Goal: Information Seeking & Learning: Learn about a topic

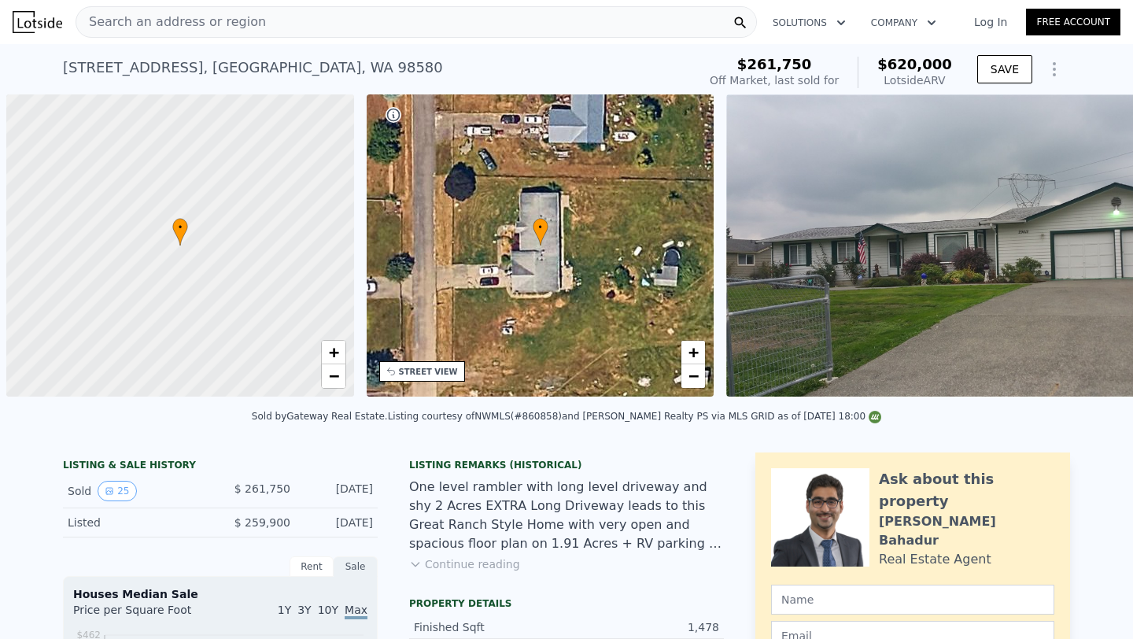
scroll to position [0, 6]
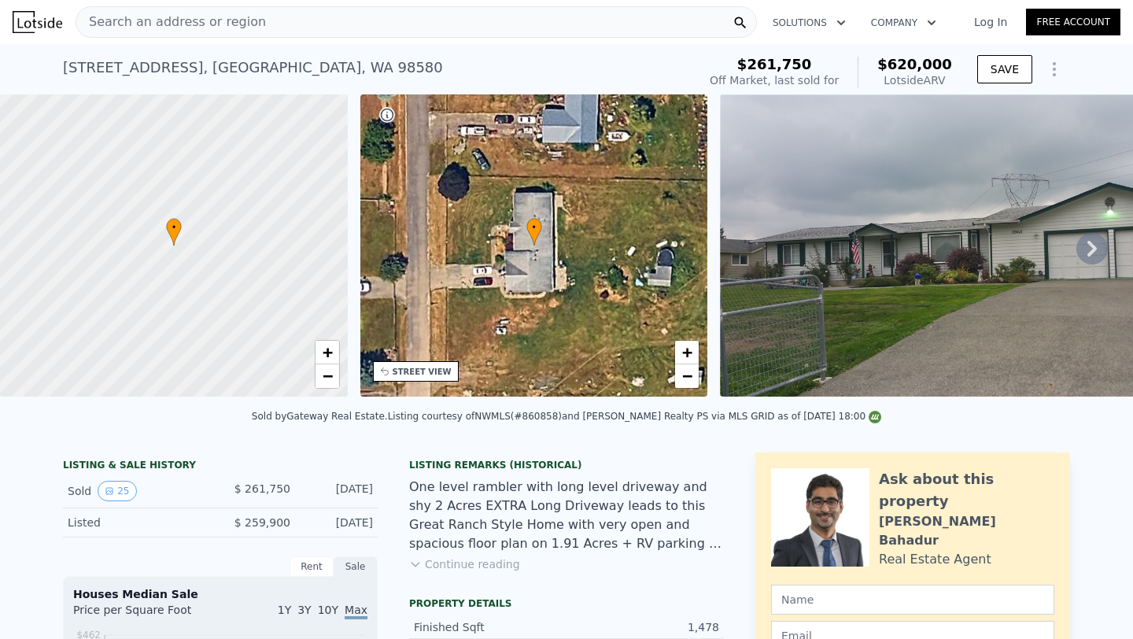
click at [278, 24] on div "Search an address or region" at bounding box center [417, 21] width 682 height 31
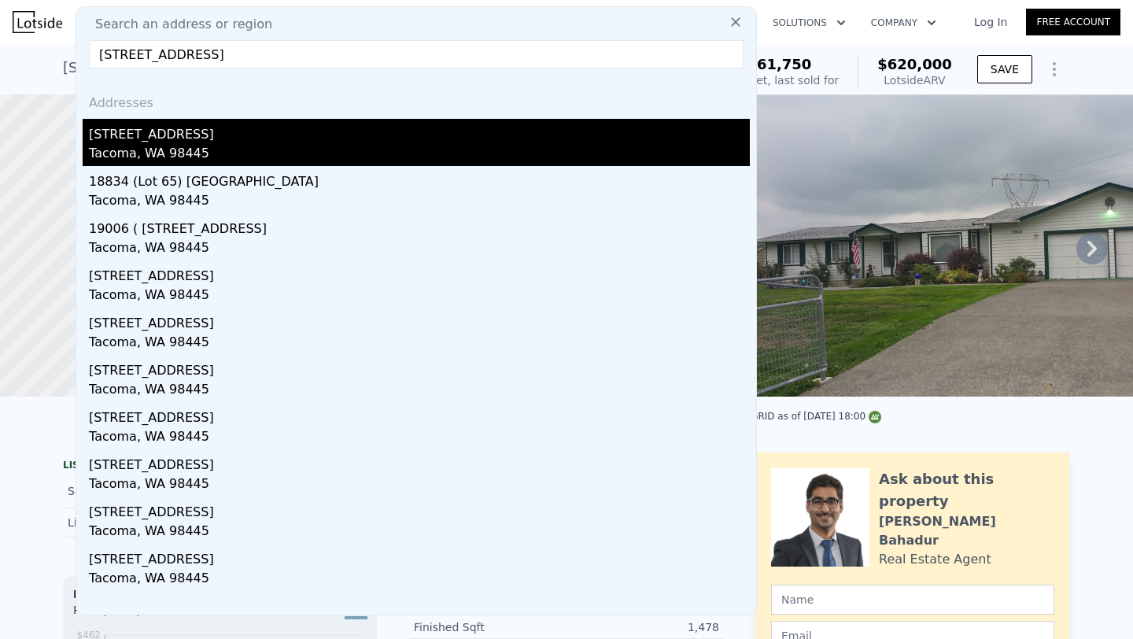
type input "[STREET_ADDRESS]"
click at [279, 127] on div "[STREET_ADDRESS]" at bounding box center [419, 131] width 661 height 25
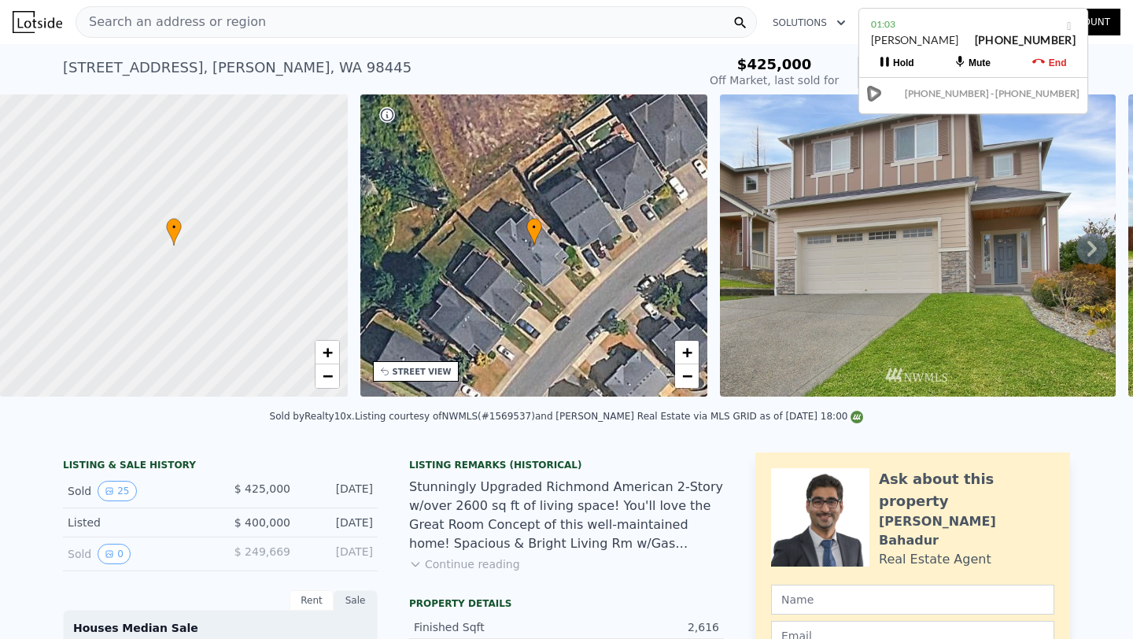
click at [201, 20] on span "Search an address or region" at bounding box center [171, 22] width 190 height 19
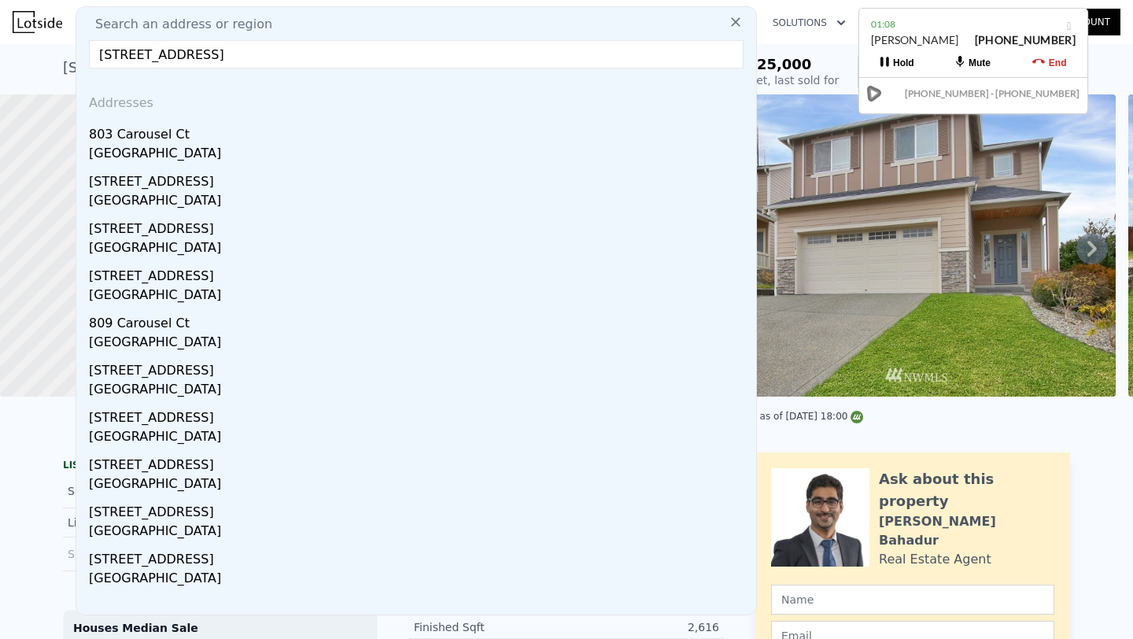
click at [343, 50] on input "[STREET_ADDRESS]" at bounding box center [416, 54] width 655 height 28
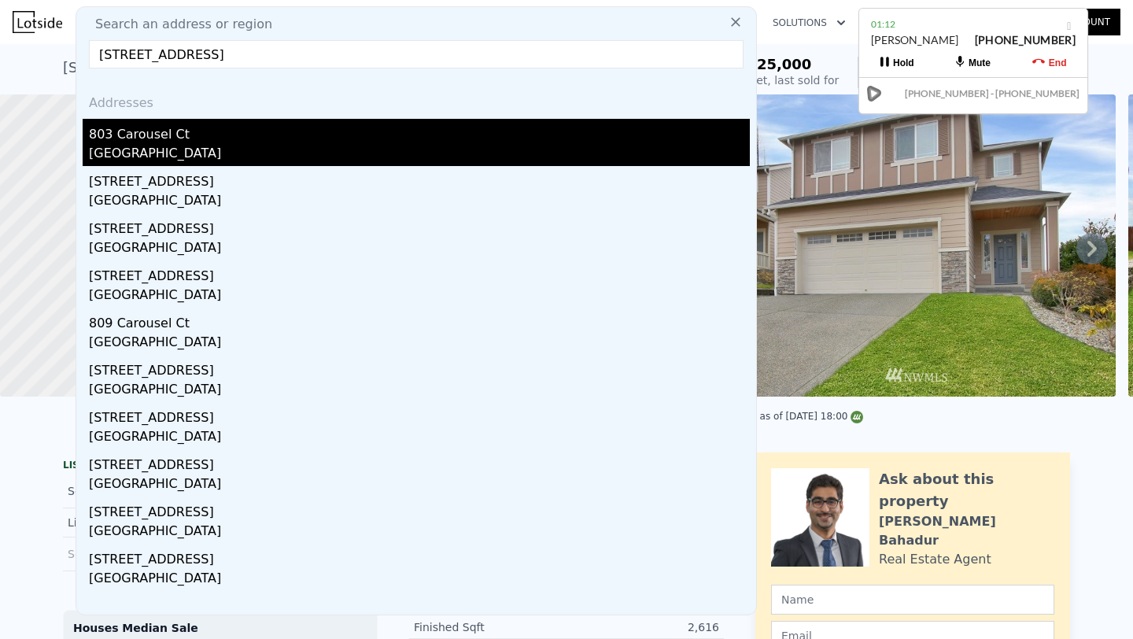
type input "[STREET_ADDRESS]"
click at [171, 132] on div "803 Carousel Ct" at bounding box center [419, 131] width 661 height 25
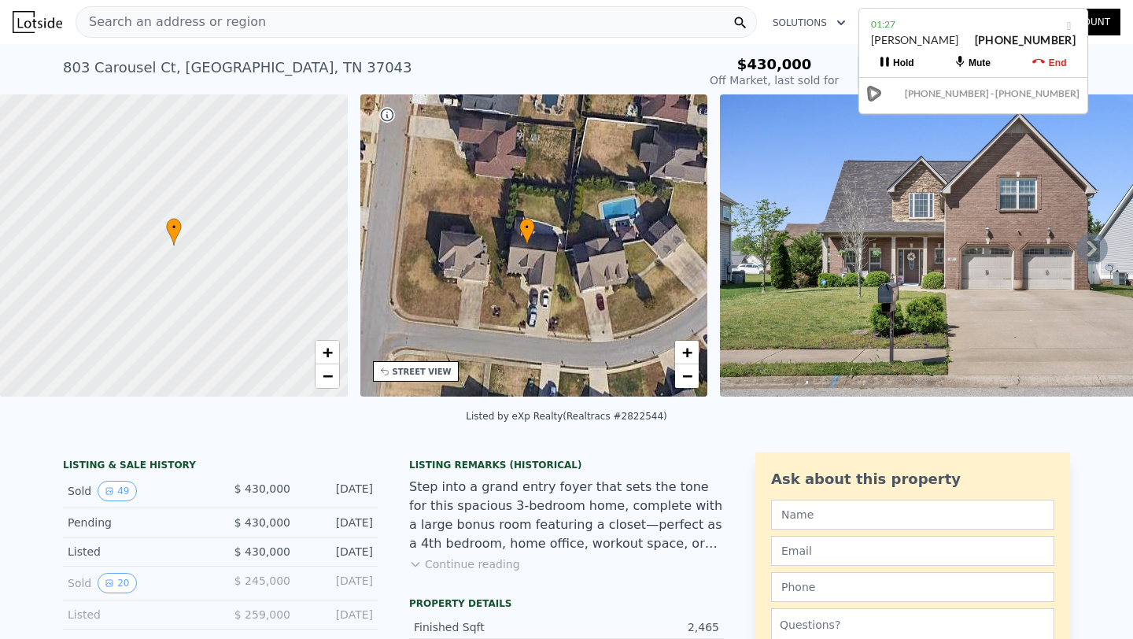
click at [660, 260] on div "• + −" at bounding box center [534, 245] width 348 height 302
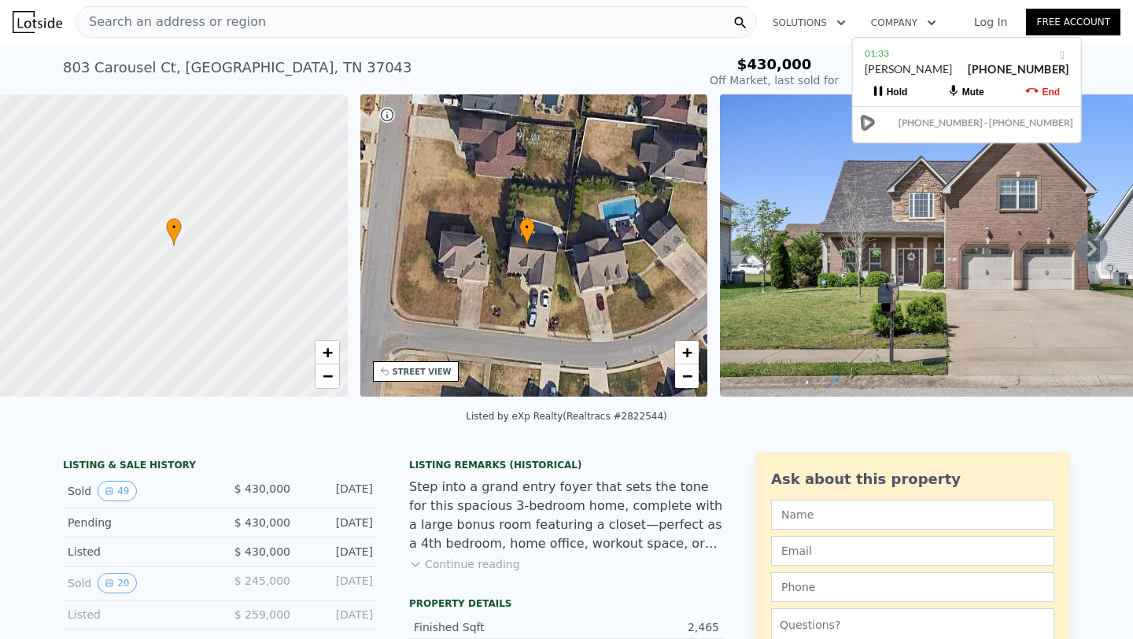
drag, startPoint x: 949, startPoint y: 36, endPoint x: 943, endPoint y: 65, distance: 29.8
click at [943, 65] on div "[PERSON_NAME] [PHONE_NUMBER]" at bounding box center [967, 76] width 205 height 30
click at [1094, 242] on icon at bounding box center [1092, 248] width 31 height 31
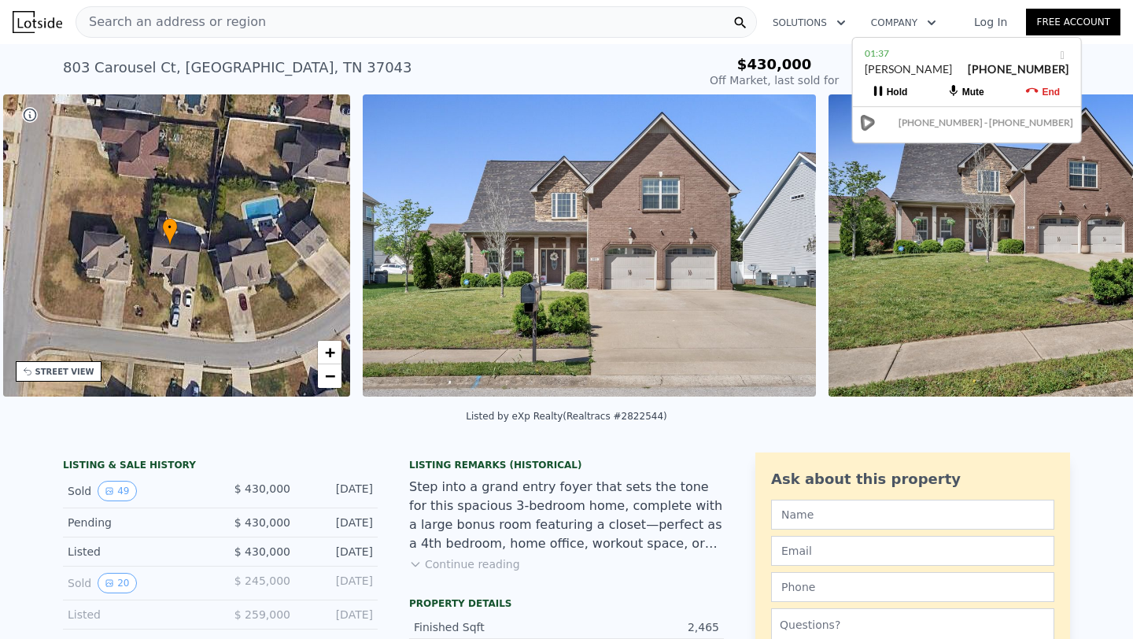
scroll to position [0, 366]
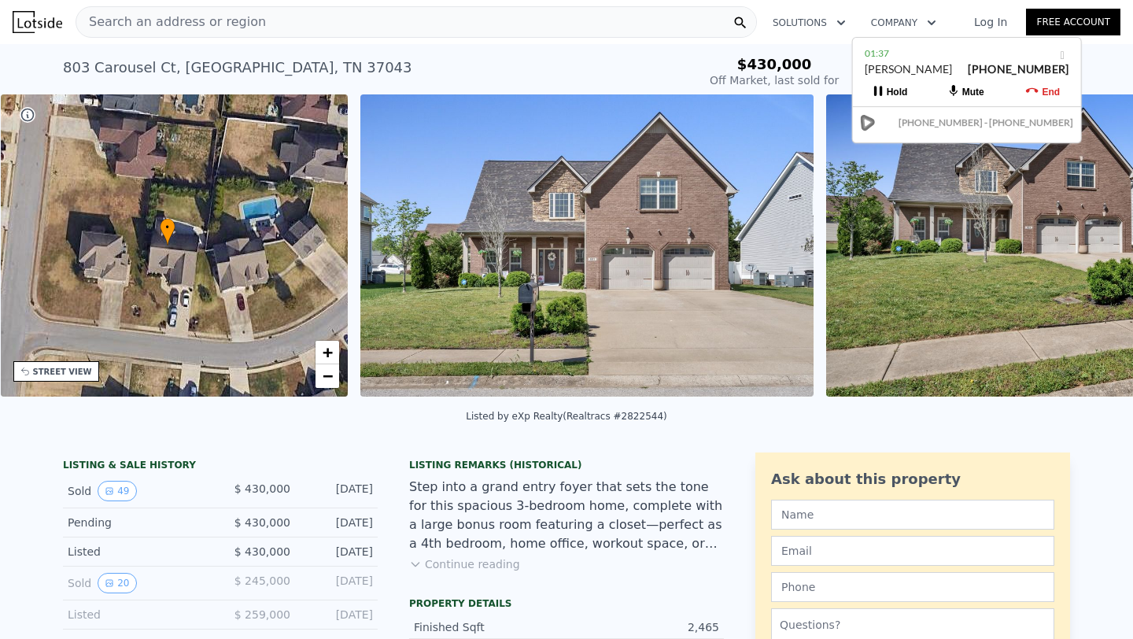
click at [1094, 242] on img at bounding box center [1052, 245] width 453 height 302
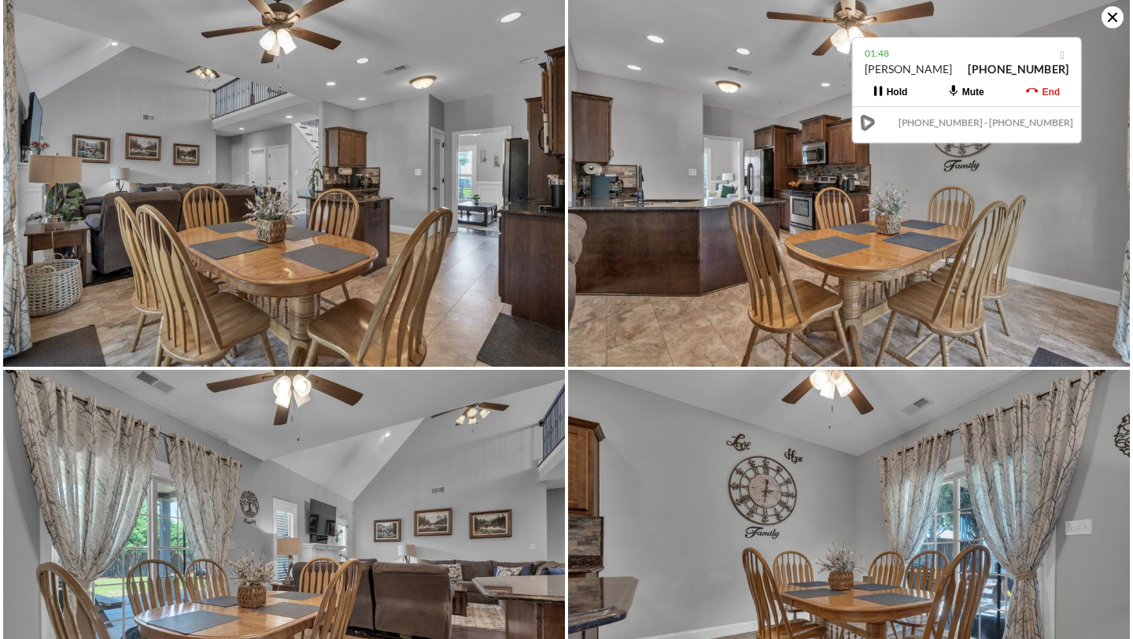
scroll to position [3024, 0]
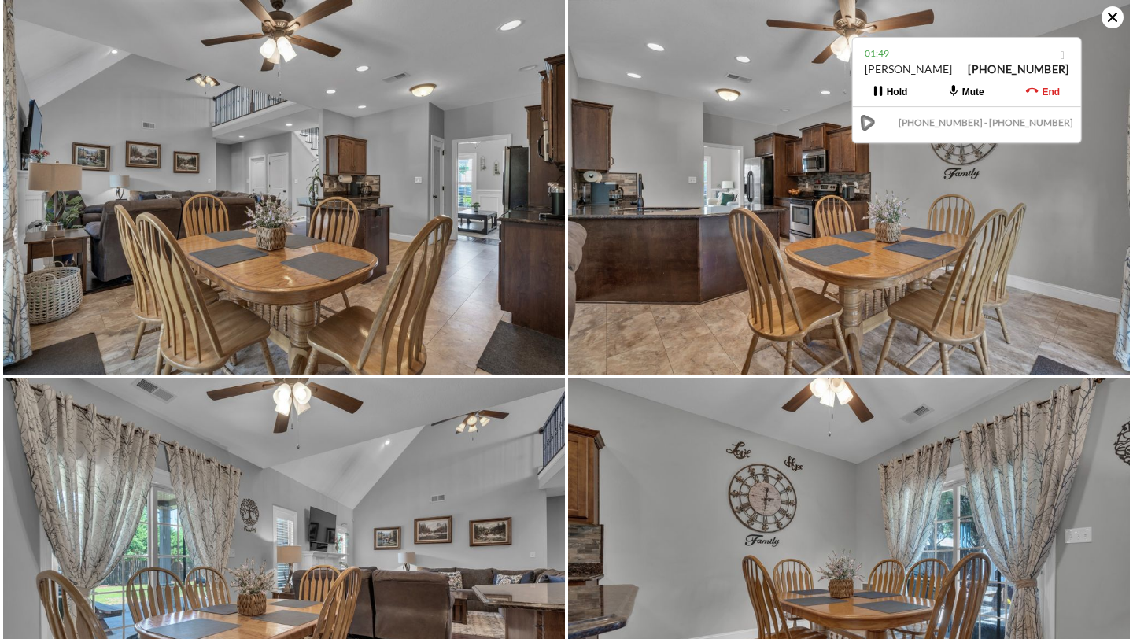
click at [1107, 13] on icon at bounding box center [1113, 17] width 22 height 22
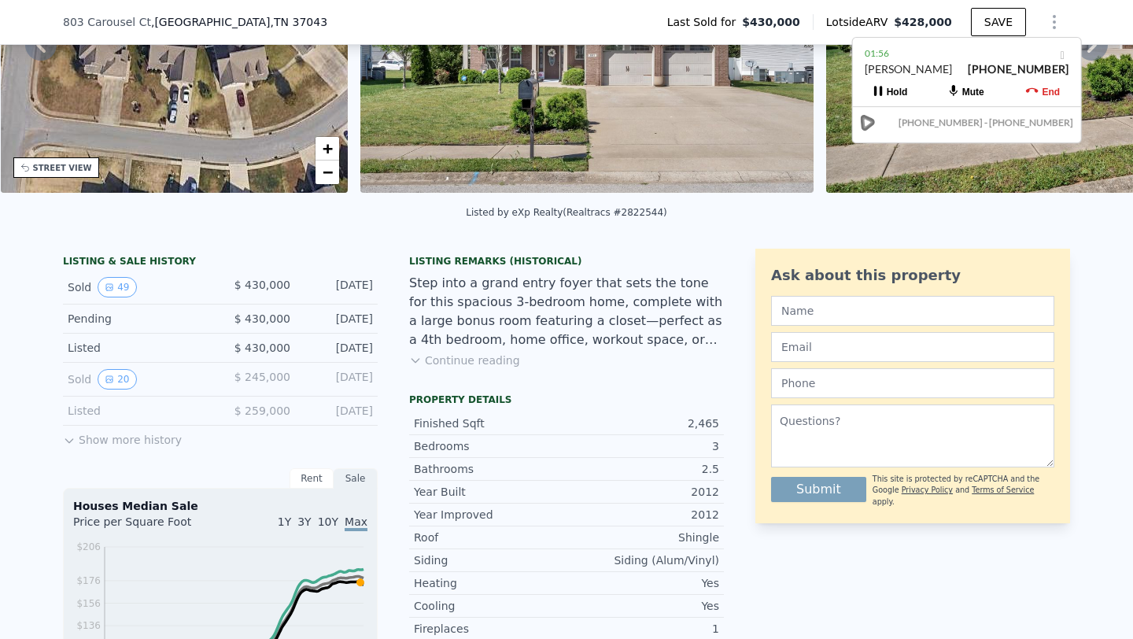
scroll to position [0, 0]
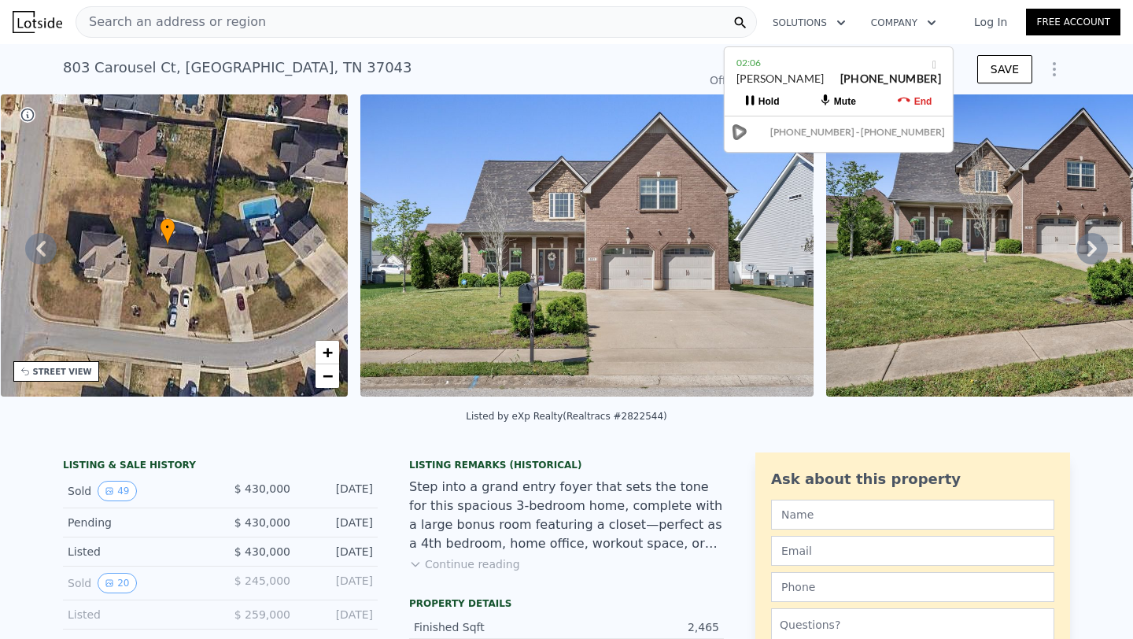
drag, startPoint x: 962, startPoint y: 75, endPoint x: 833, endPoint y: 83, distance: 128.6
click at [833, 83] on div "[PERSON_NAME] [PHONE_NUMBER]" at bounding box center [839, 86] width 205 height 30
click at [911, 100] on button "End" at bounding box center [915, 101] width 76 height 28
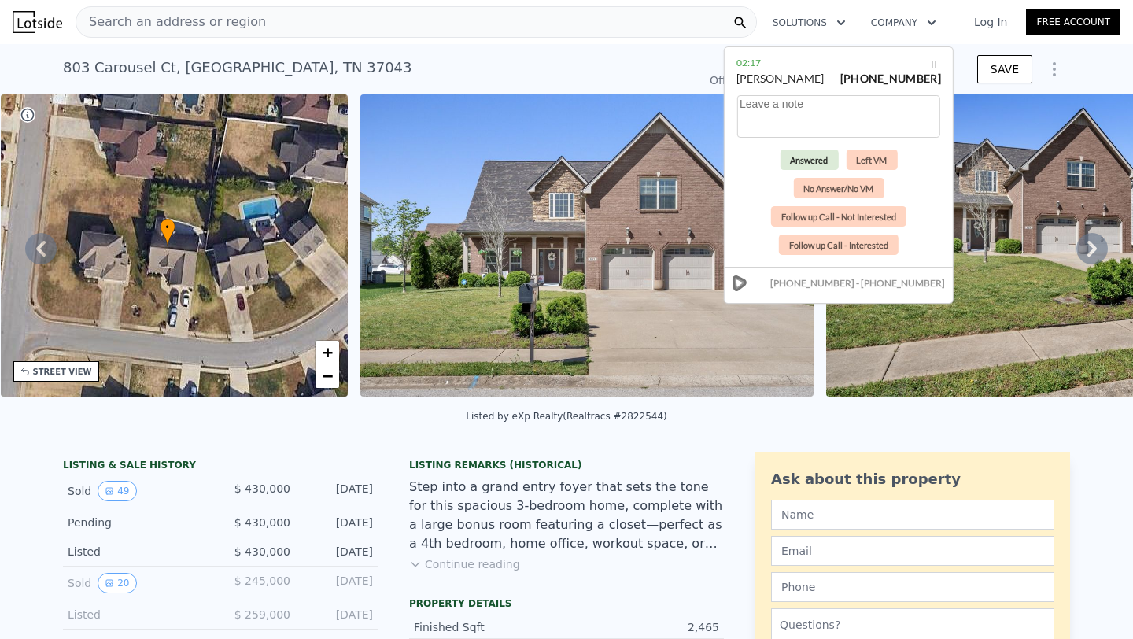
click at [807, 157] on button "Answered" at bounding box center [809, 160] width 58 height 20
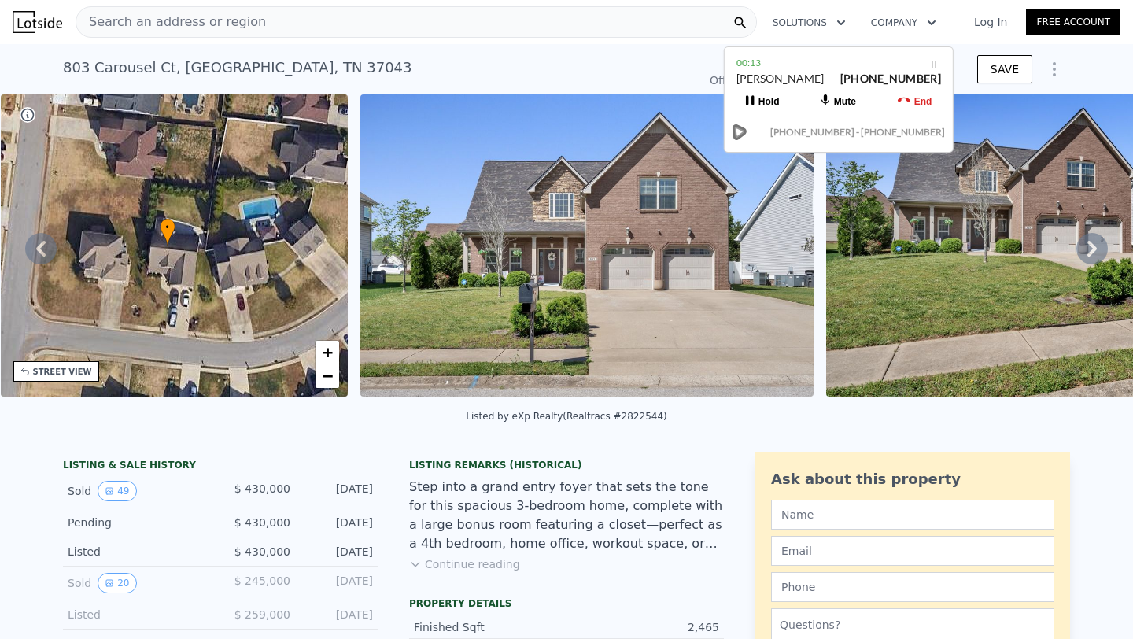
click at [266, 16] on div "Search an address or region" at bounding box center [417, 21] width 682 height 31
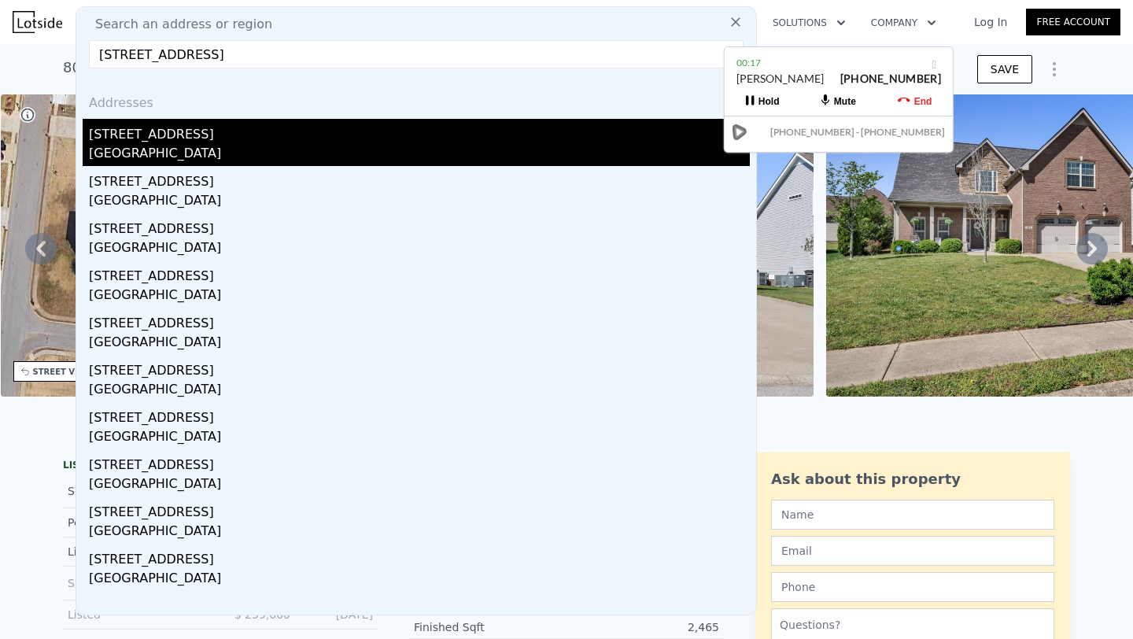
type input "[STREET_ADDRESS]"
click at [221, 131] on div "[STREET_ADDRESS]" at bounding box center [419, 131] width 661 height 25
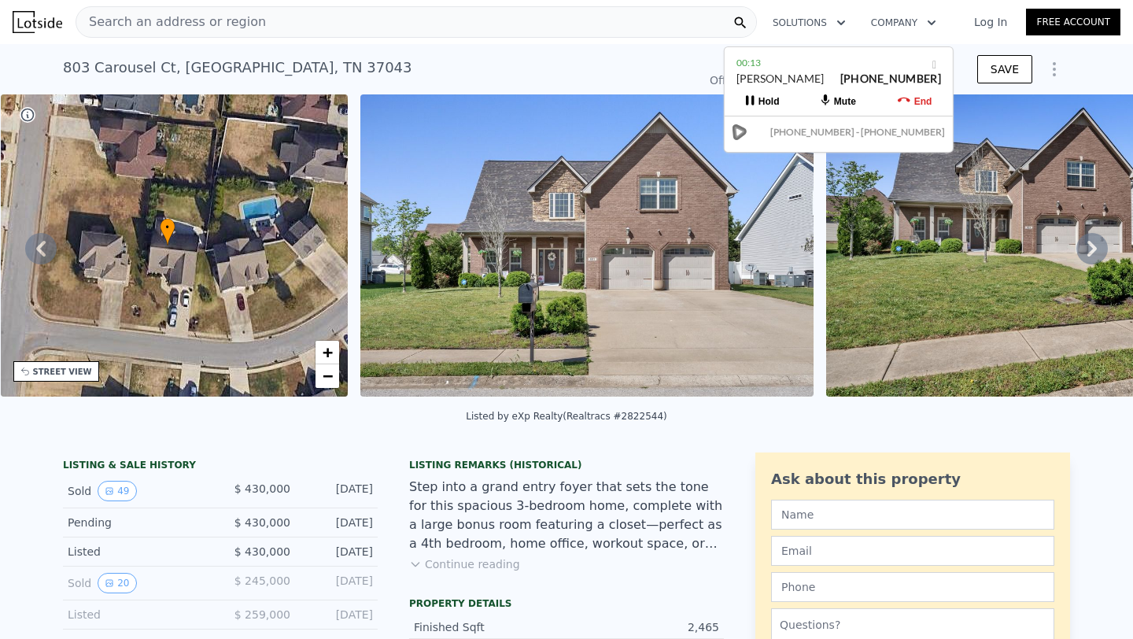
scroll to position [0, 6]
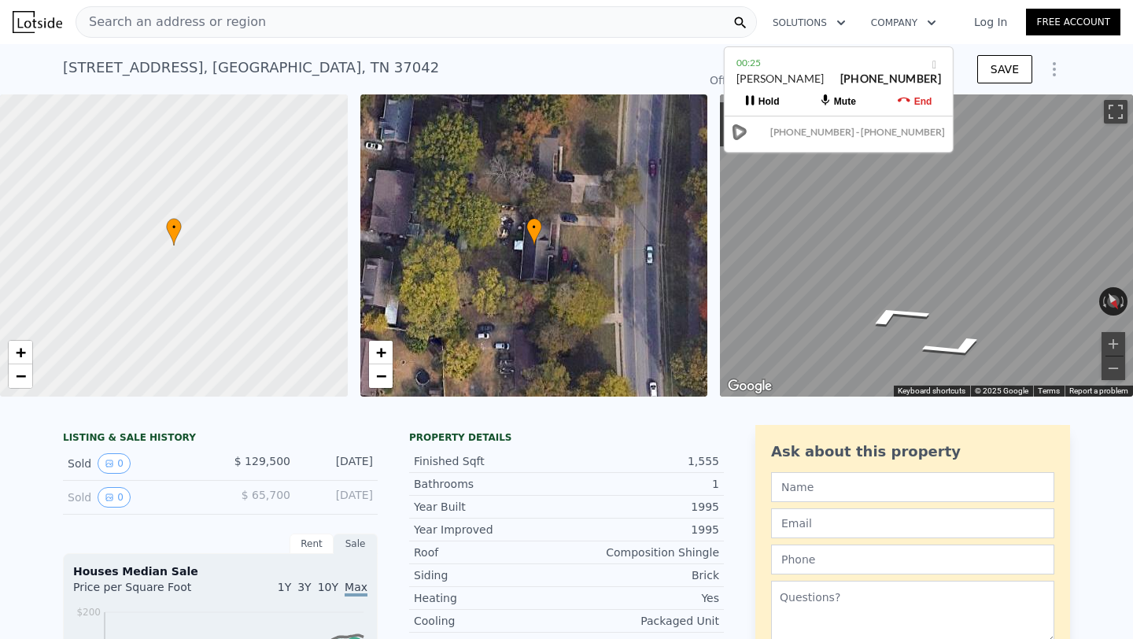
click at [911, 100] on button "End" at bounding box center [915, 101] width 76 height 28
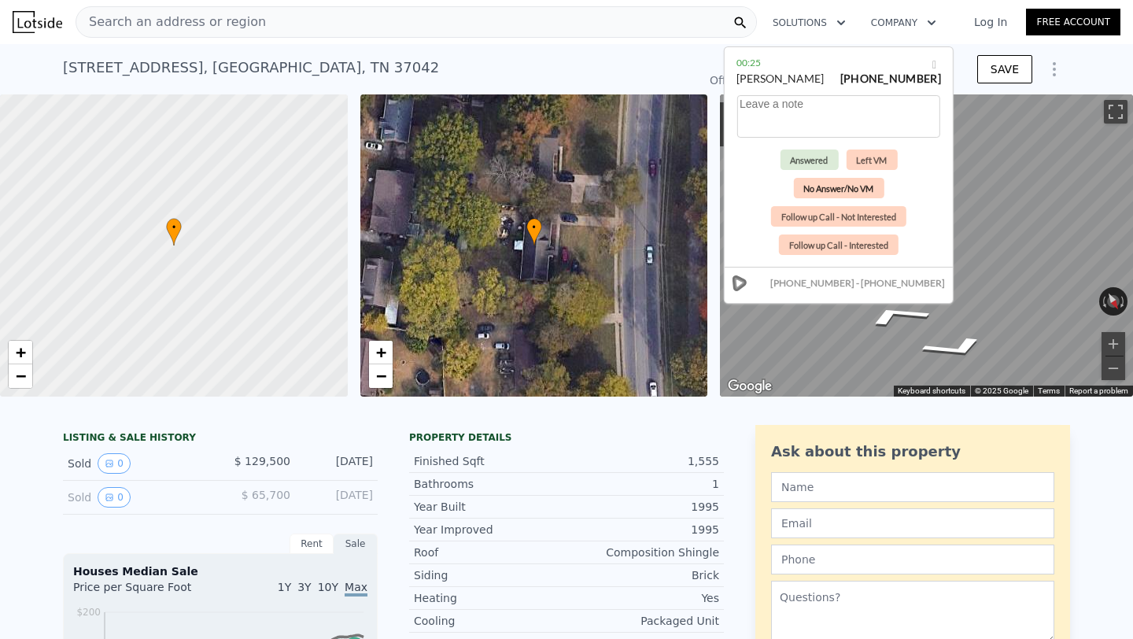
click at [843, 187] on button "No Answer/No VM" at bounding box center [838, 188] width 91 height 20
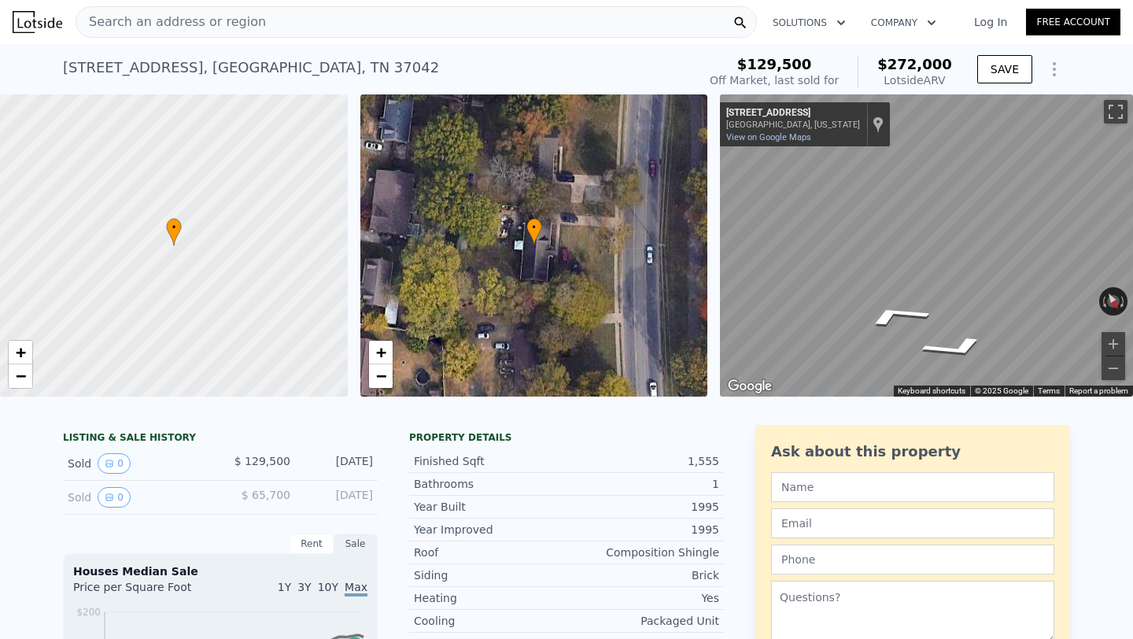
click at [260, 25] on div "Search an address or region" at bounding box center [417, 21] width 682 height 31
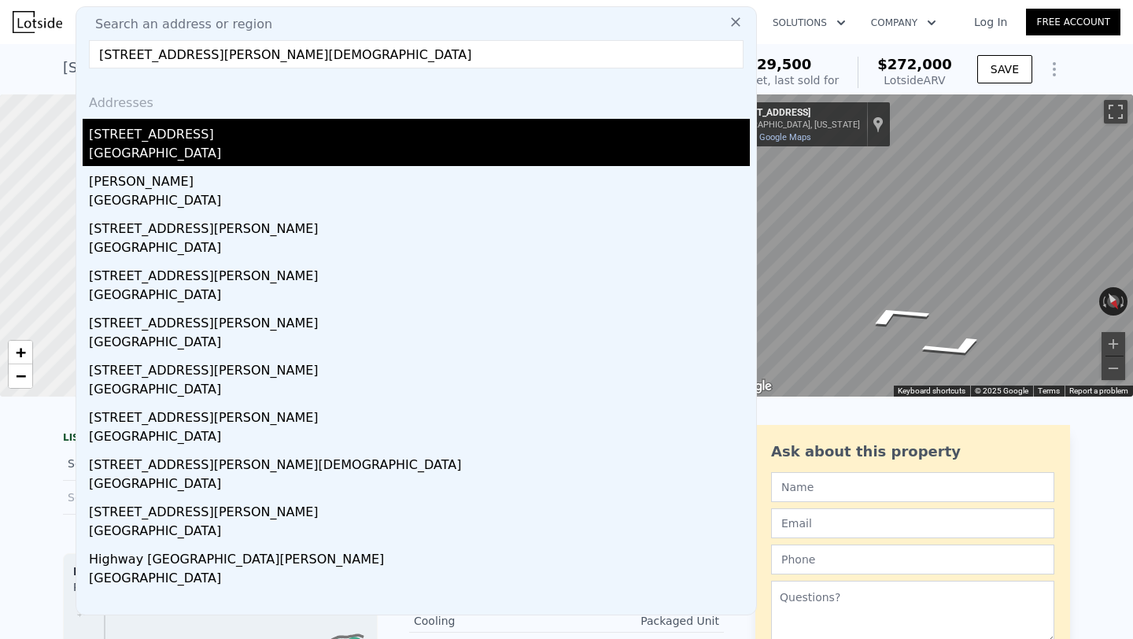
type input "[STREET_ADDRESS][PERSON_NAME][DEMOGRAPHIC_DATA]"
click at [159, 133] on div "[STREET_ADDRESS]" at bounding box center [419, 131] width 661 height 25
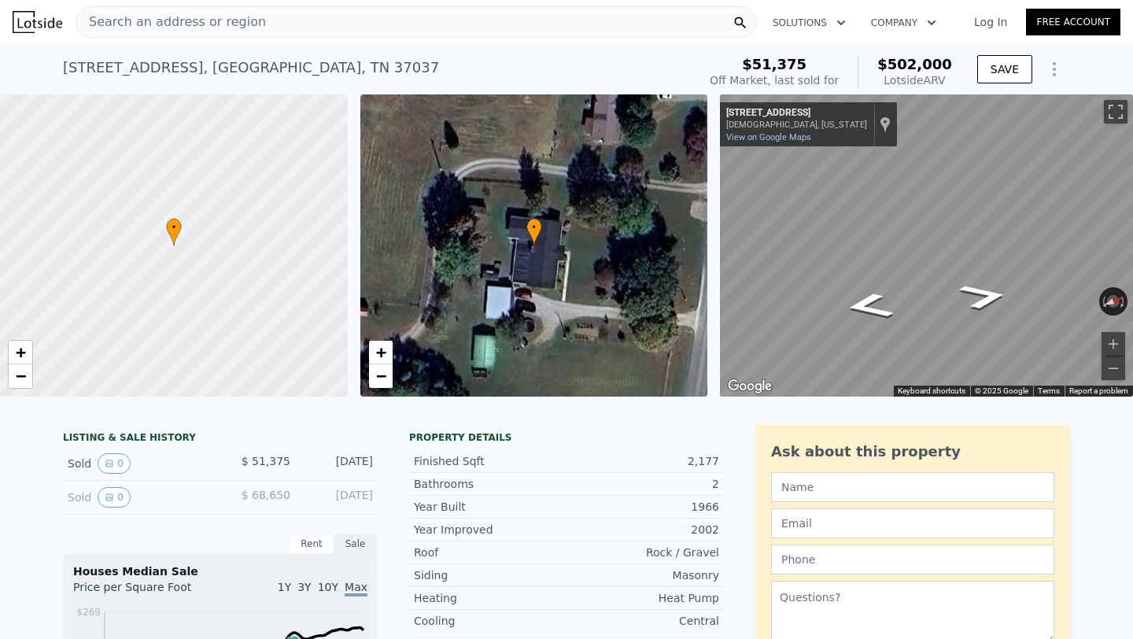
click at [264, 25] on div "Search an address or region" at bounding box center [417, 21] width 682 height 31
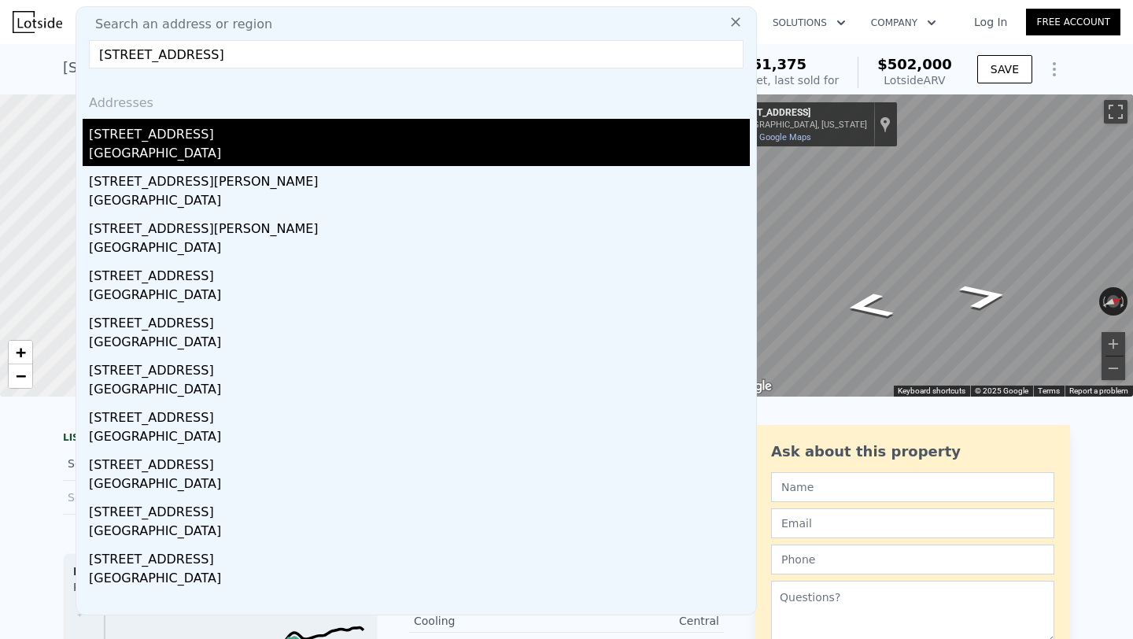
type input "[STREET_ADDRESS]"
click at [146, 134] on div "[STREET_ADDRESS]" at bounding box center [419, 131] width 661 height 25
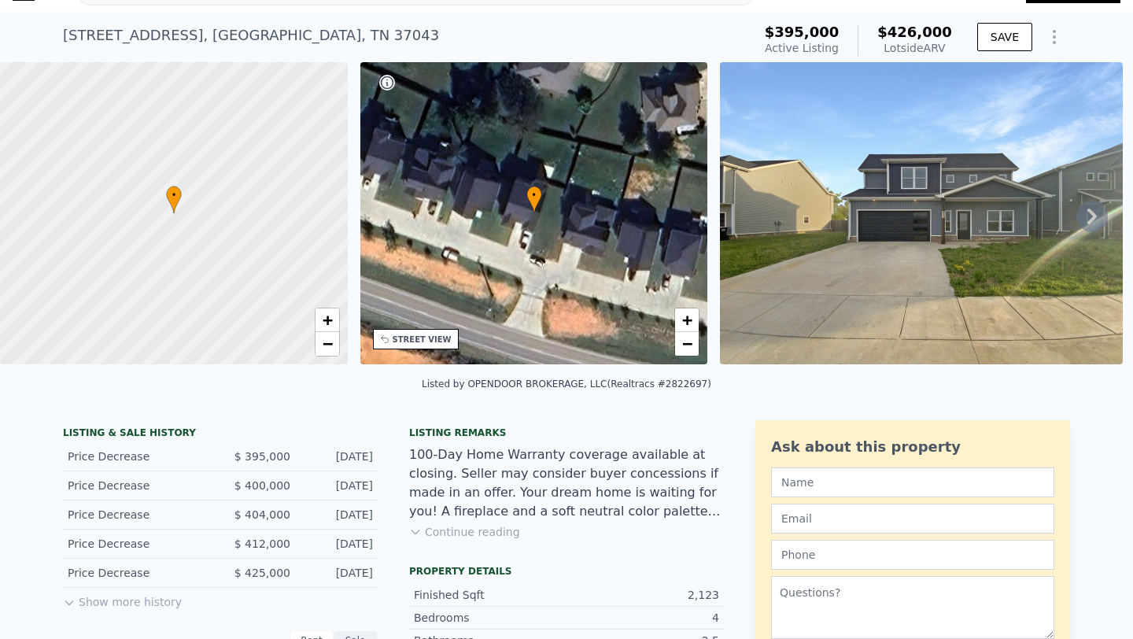
scroll to position [66, 0]
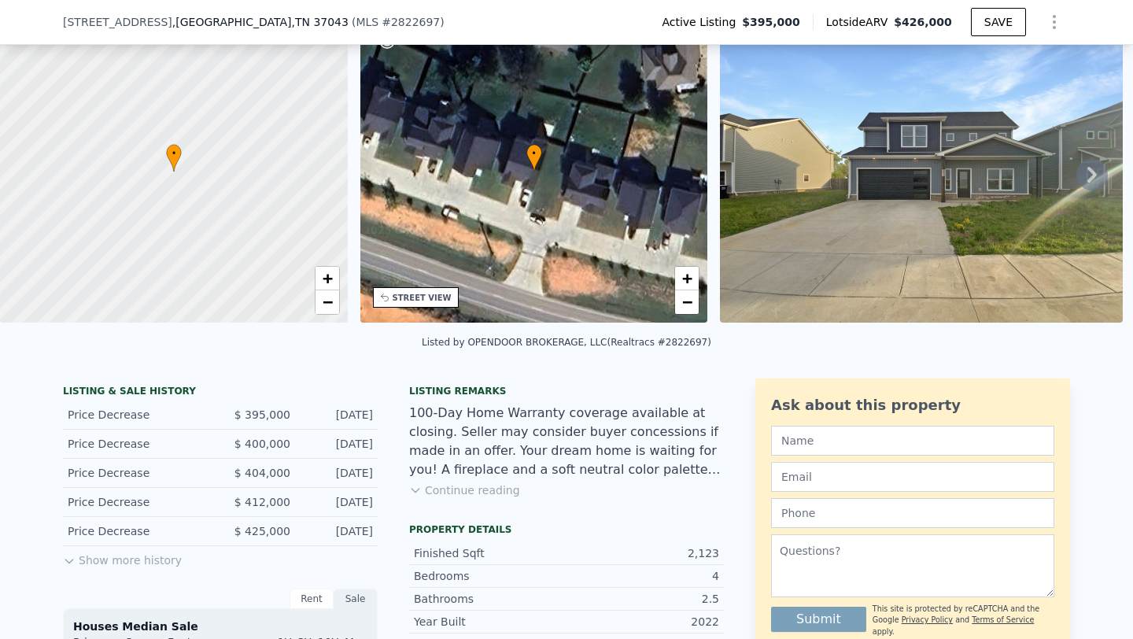
click at [483, 484] on button "Continue reading" at bounding box center [464, 490] width 111 height 16
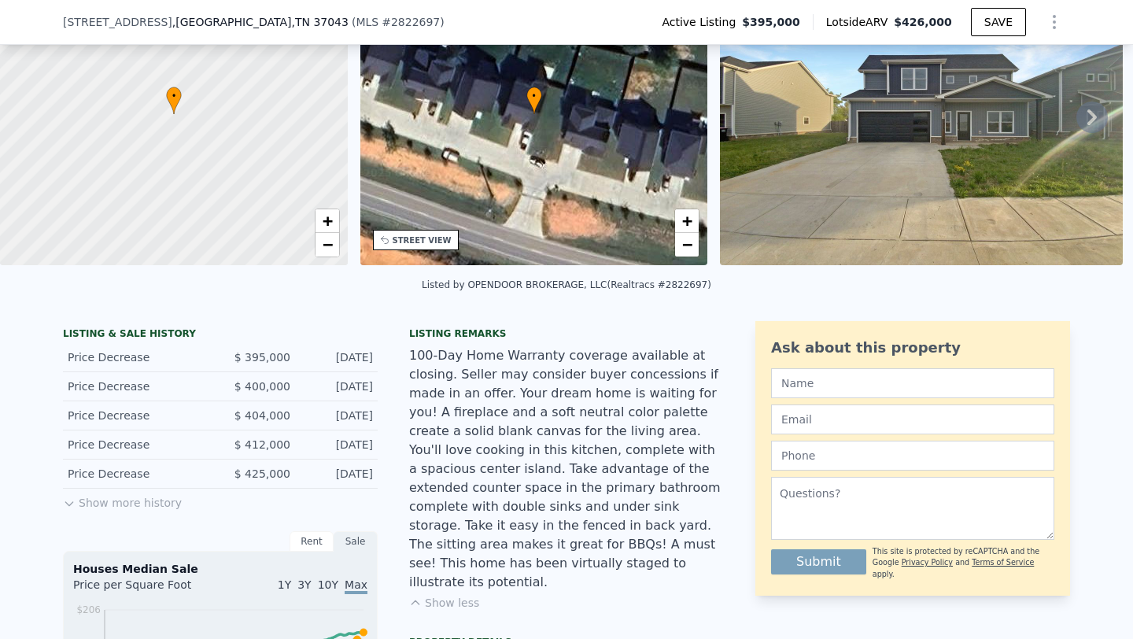
scroll to position [129, 0]
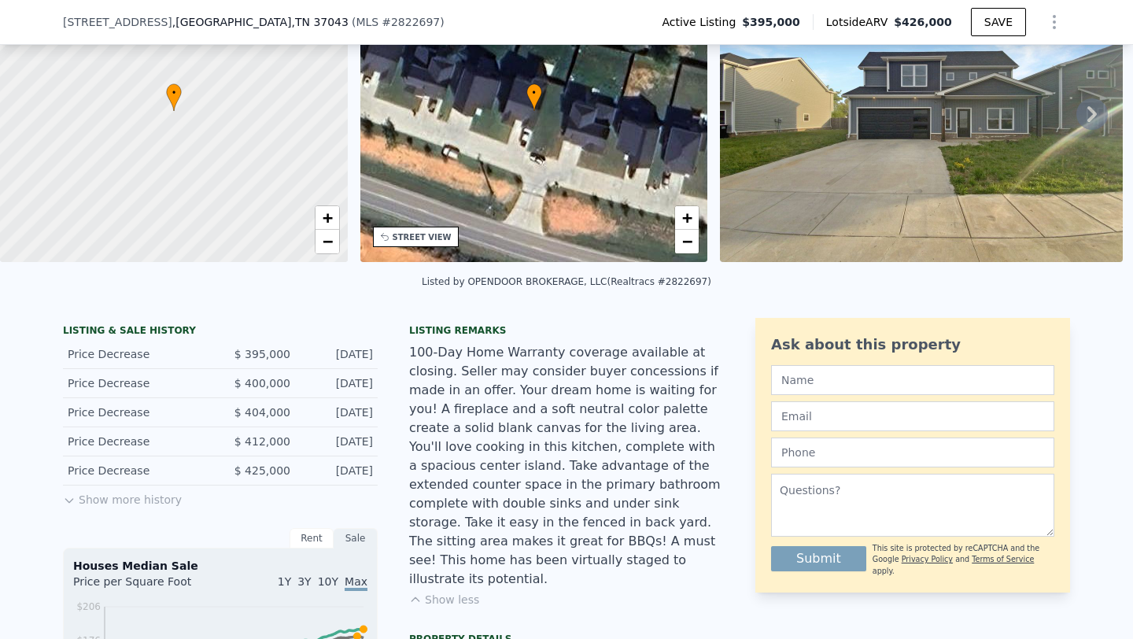
click at [124, 493] on button "Show more history" at bounding box center [122, 497] width 119 height 22
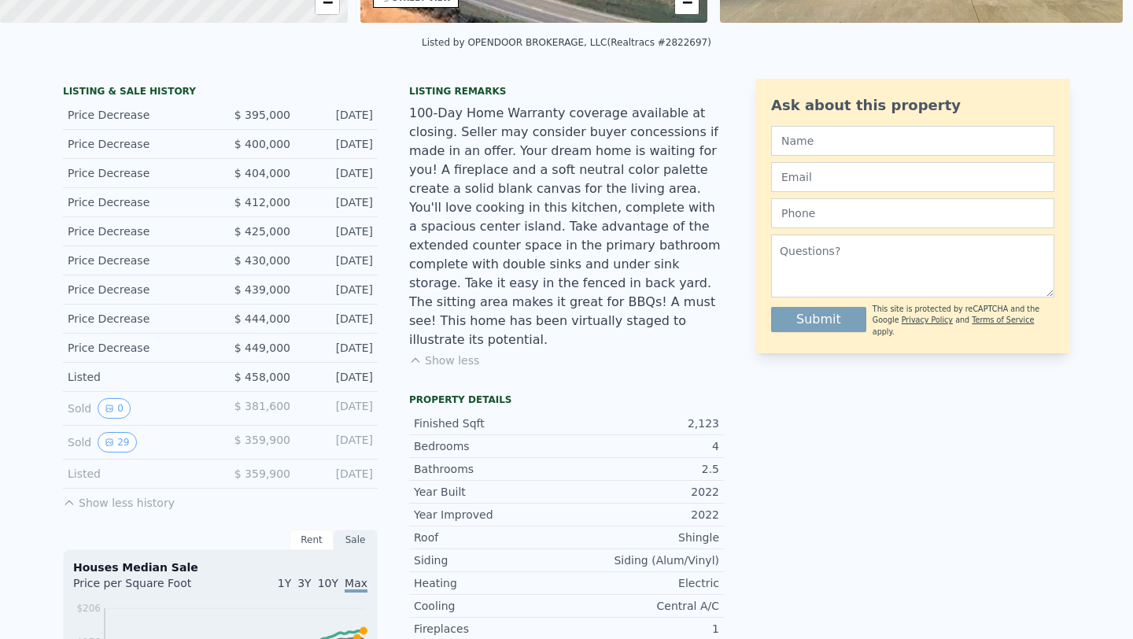
scroll to position [0, 0]
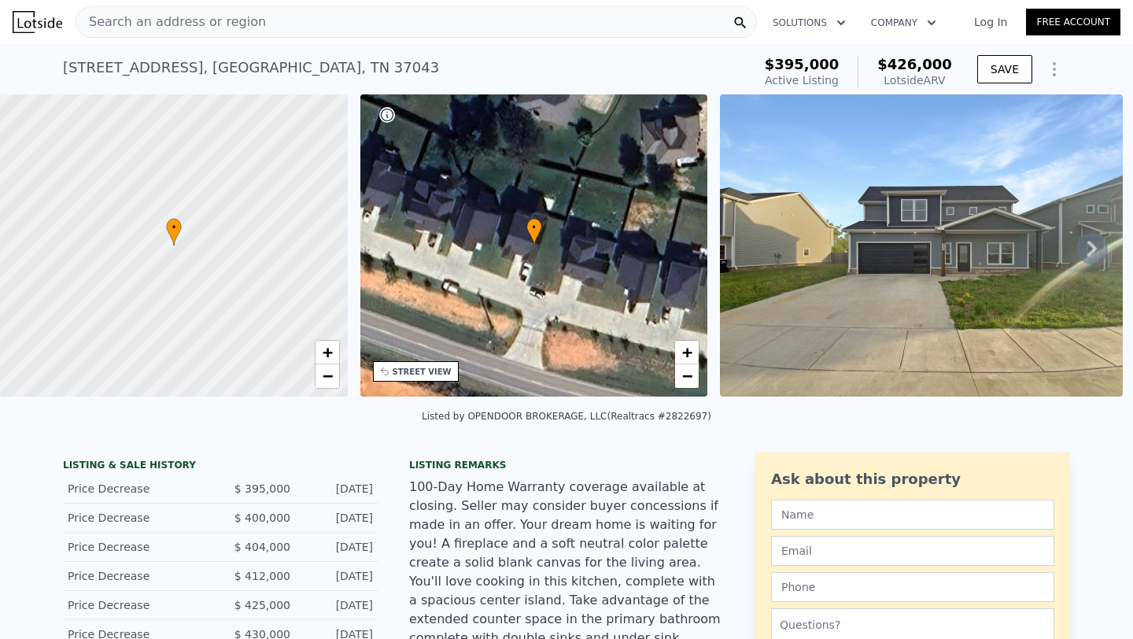
click at [202, 24] on span "Search an address or region" at bounding box center [171, 22] width 190 height 19
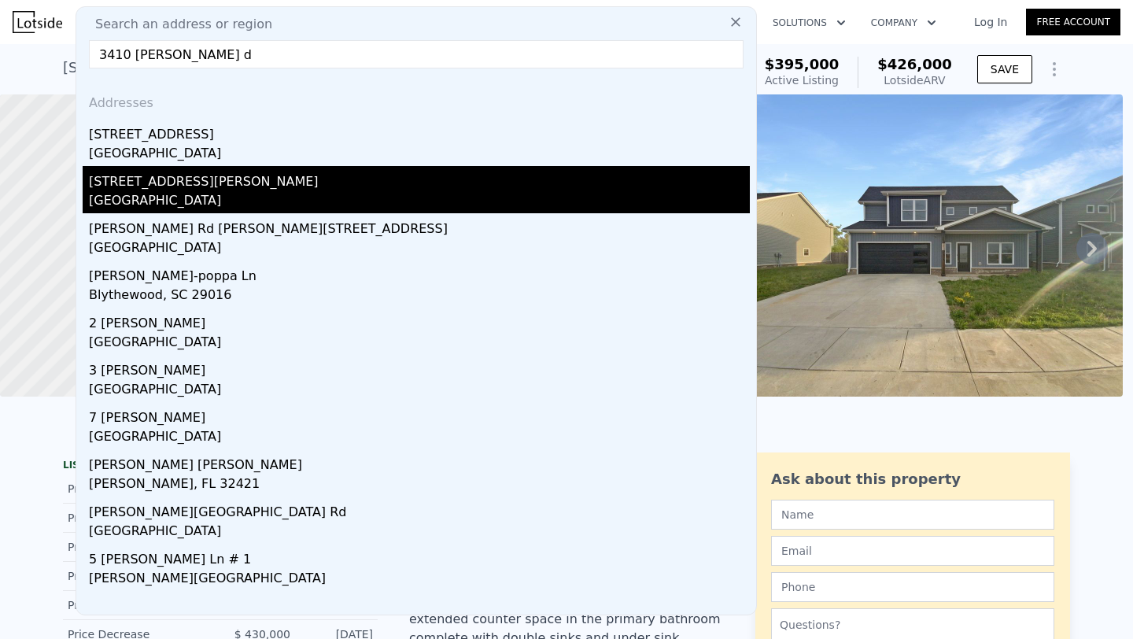
type input "3410 [PERSON_NAME] d"
click at [177, 172] on div "[STREET_ADDRESS][PERSON_NAME]" at bounding box center [419, 178] width 661 height 25
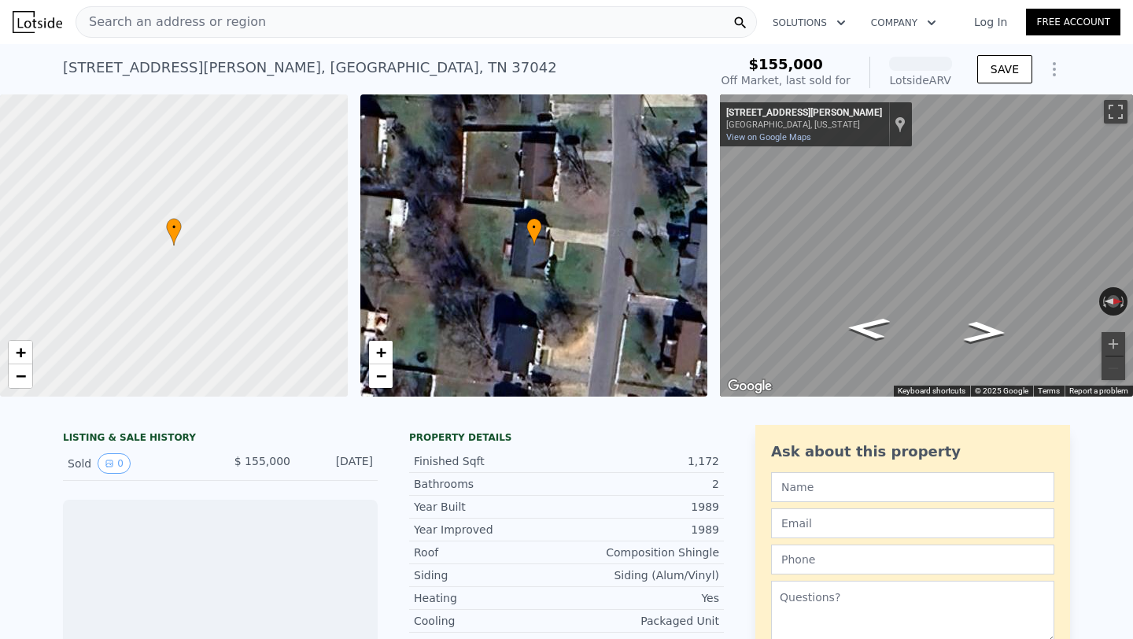
click at [177, 172] on div at bounding box center [173, 246] width 417 height 363
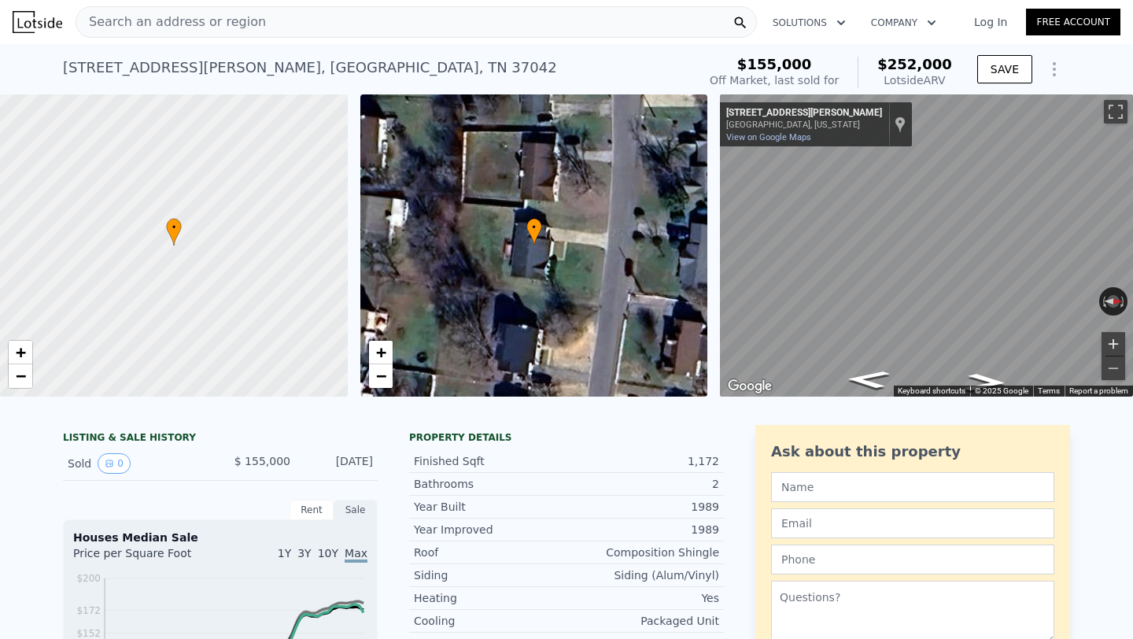
click at [1117, 339] on button "Zoom in" at bounding box center [1114, 344] width 24 height 24
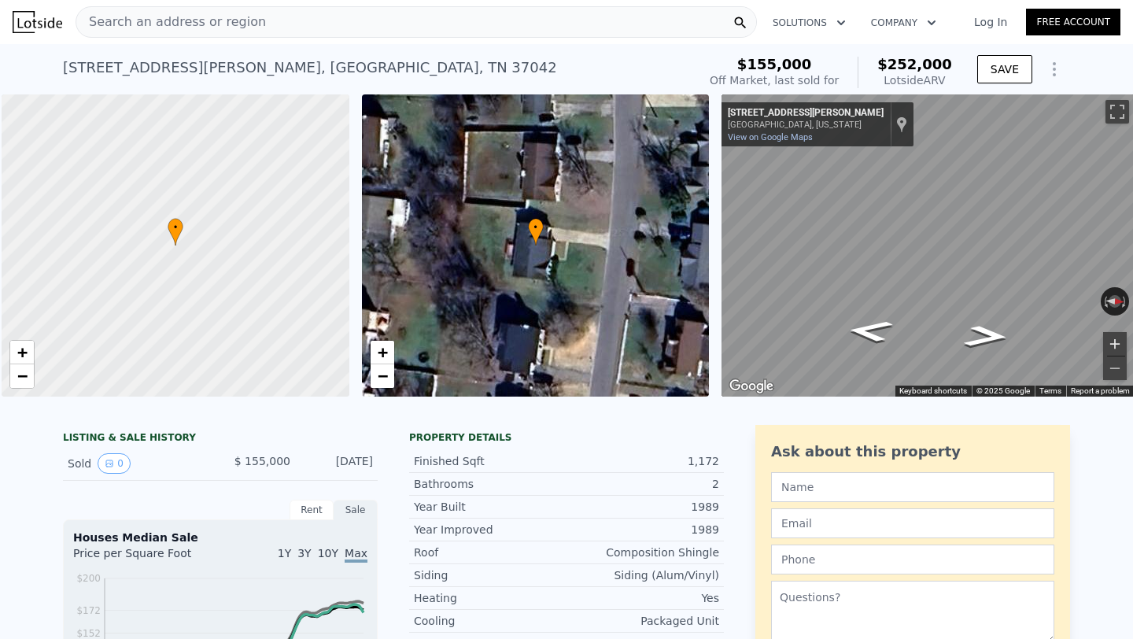
scroll to position [0, 6]
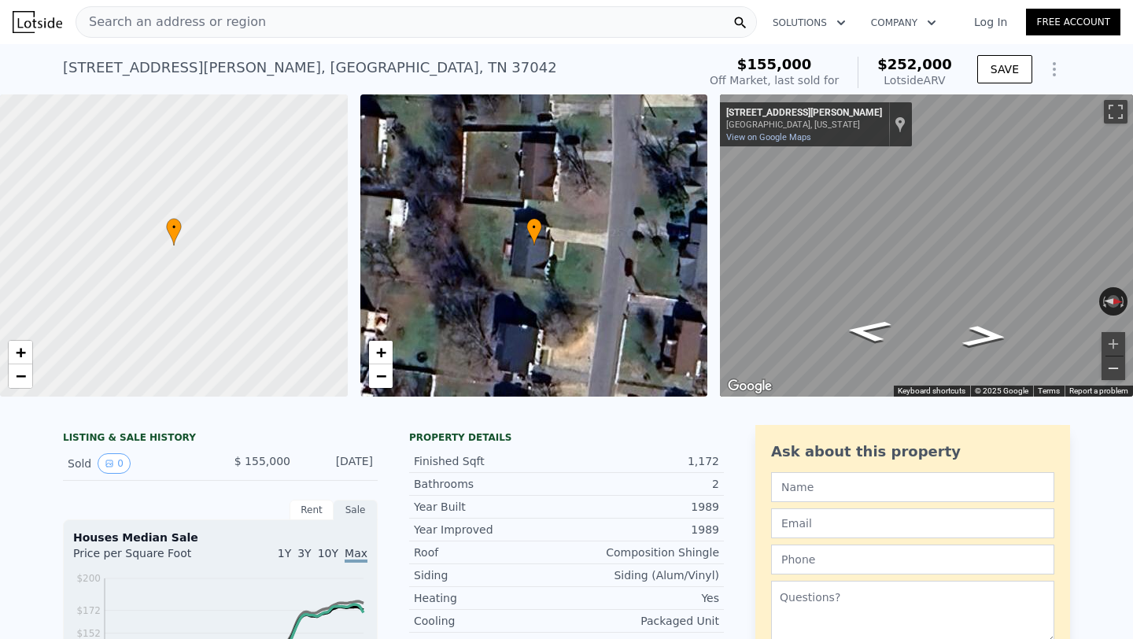
click at [1114, 364] on button "Zoom out" at bounding box center [1114, 369] width 24 height 24
click at [982, 305] on icon "Go North, Polly Dr" at bounding box center [971, 300] width 116 height 40
click at [1118, 345] on button "Zoom in" at bounding box center [1114, 344] width 24 height 24
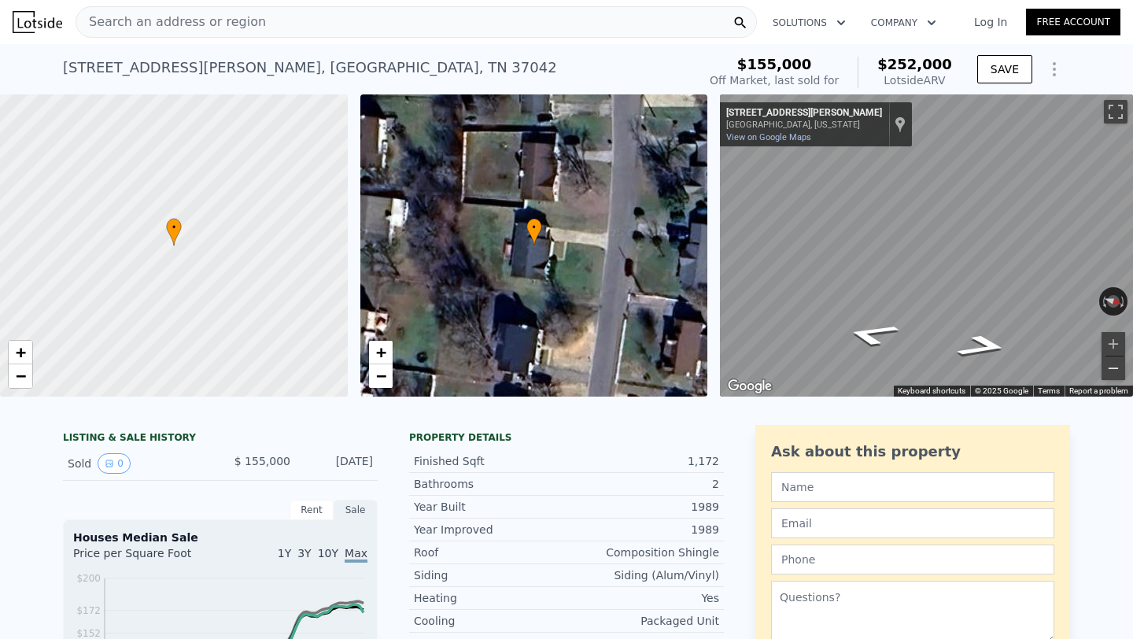
click at [1116, 371] on button "Zoom out" at bounding box center [1114, 369] width 24 height 24
click at [1069, 297] on div "← Move left → Move right ↑ Move up ↓ Move down + Zoom in - Zoom out [STREET_ADD…" at bounding box center [926, 245] width 413 height 302
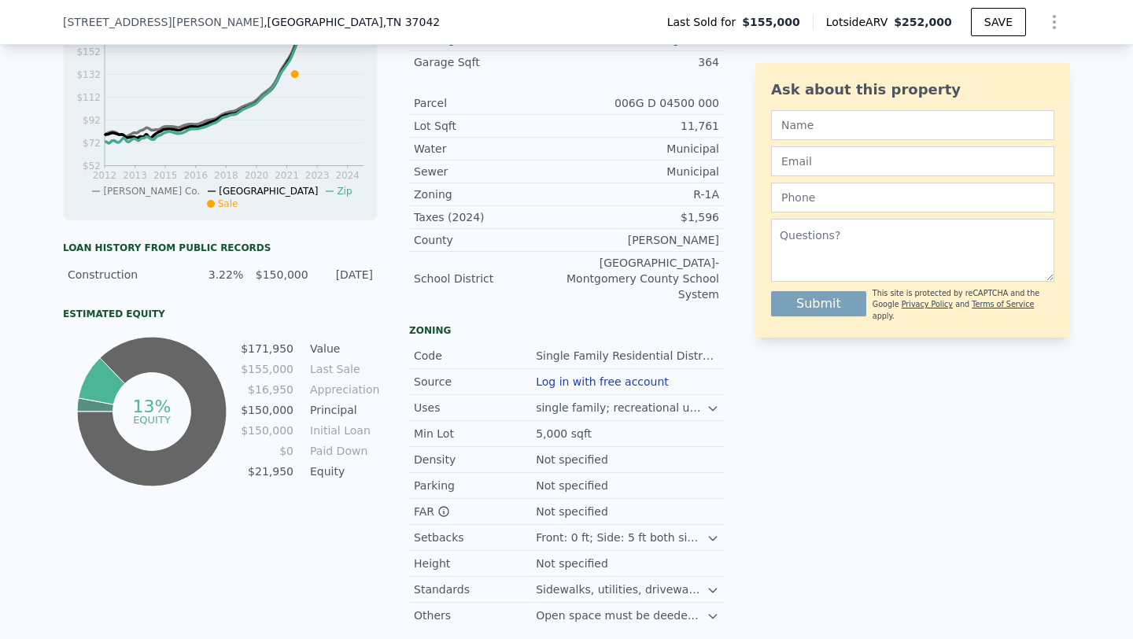
scroll to position [0, 0]
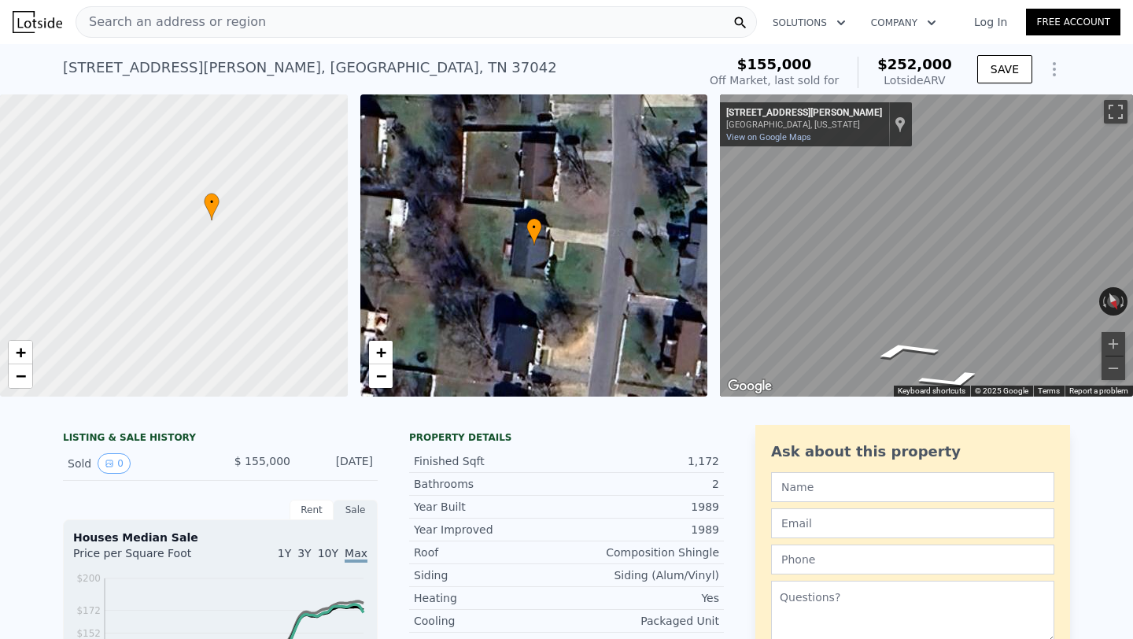
drag, startPoint x: 224, startPoint y: 253, endPoint x: 262, endPoint y: 228, distance: 45.4
click at [262, 228] on div at bounding box center [173, 246] width 417 height 363
click at [335, 32] on div "Search an address or region" at bounding box center [417, 21] width 682 height 31
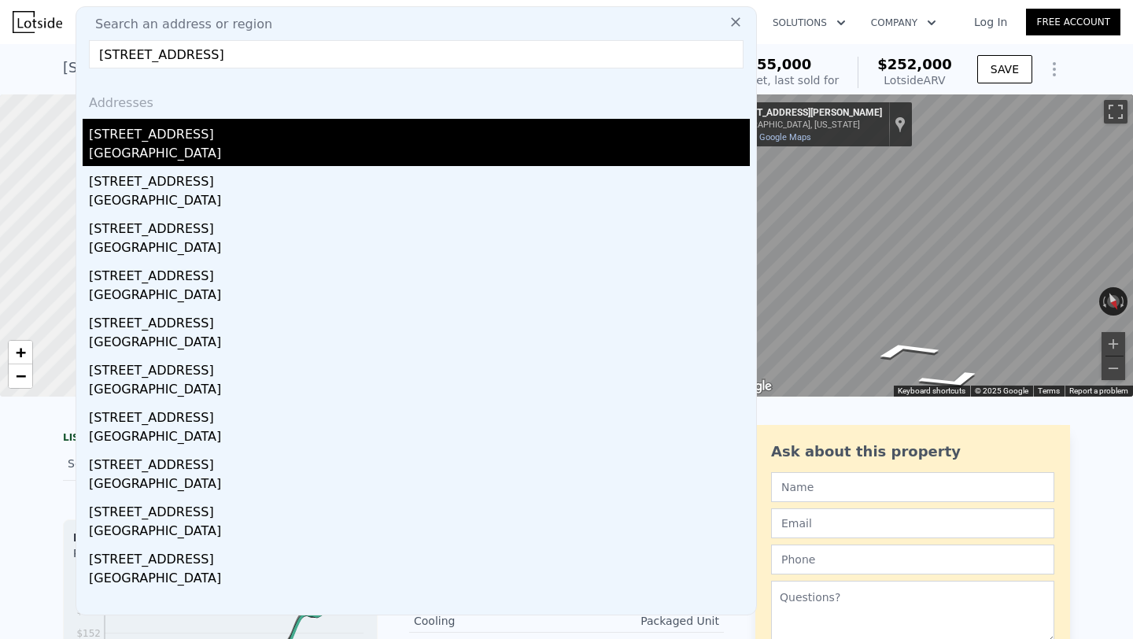
type input "[STREET_ADDRESS]"
click at [264, 135] on div "[STREET_ADDRESS]" at bounding box center [419, 131] width 661 height 25
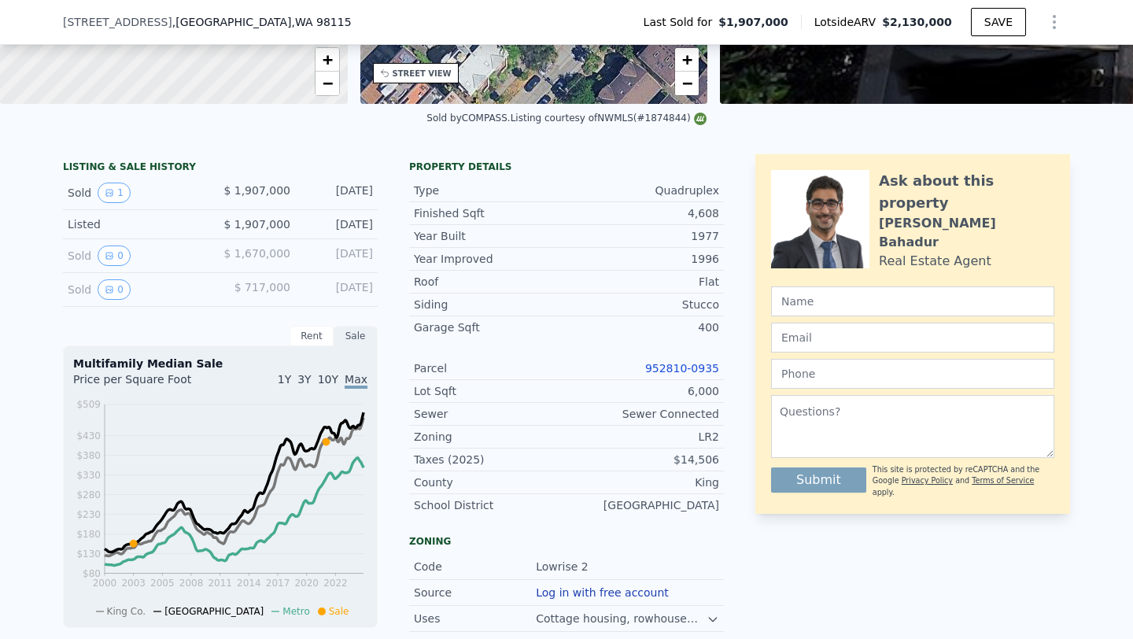
scroll to position [285, 0]
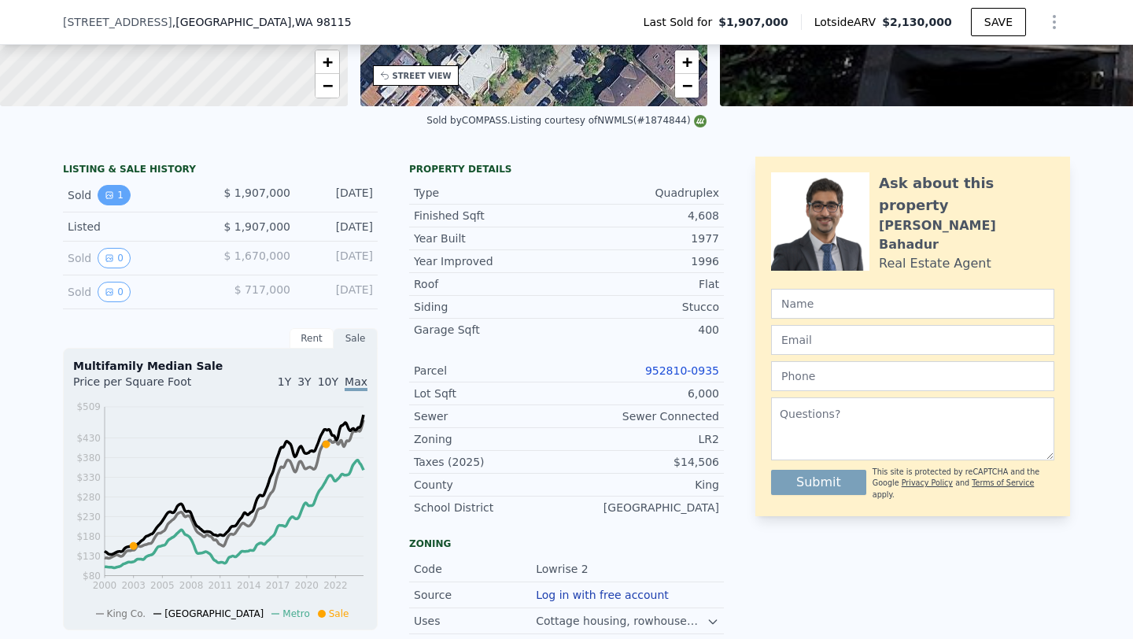
click at [117, 195] on button "1" at bounding box center [114, 195] width 33 height 20
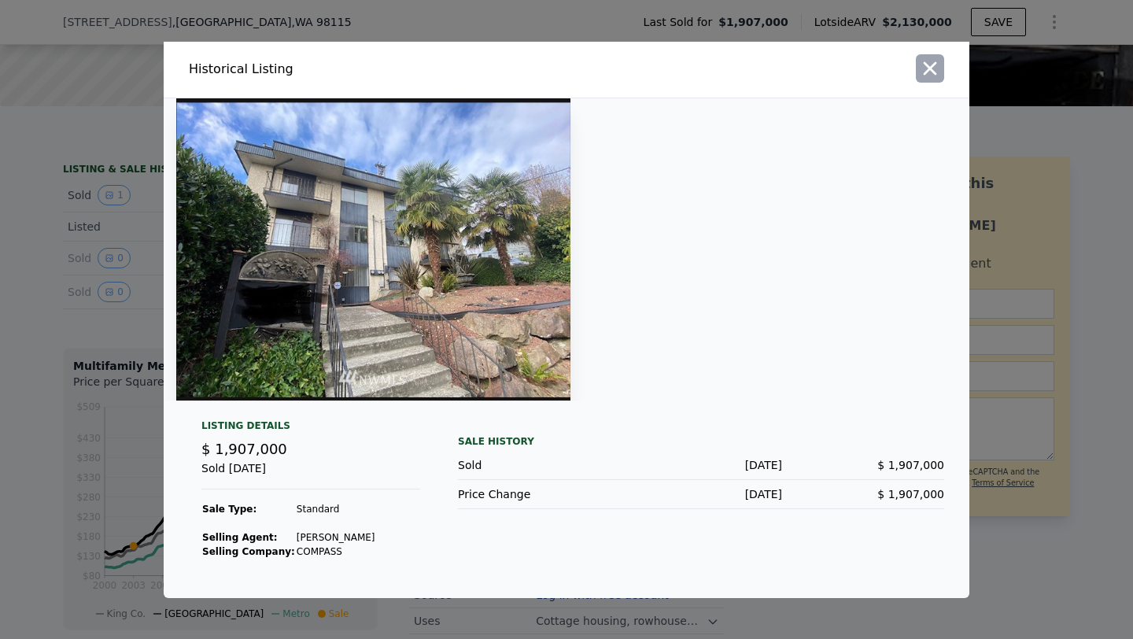
click at [929, 68] on icon "button" at bounding box center [930, 67] width 13 height 13
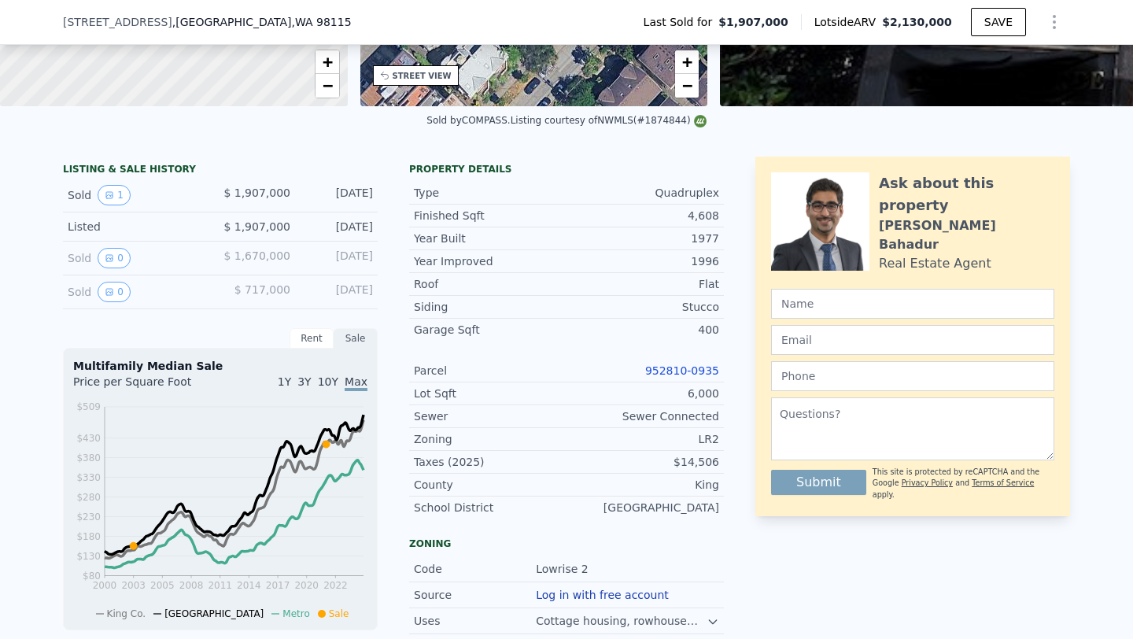
scroll to position [312, 0]
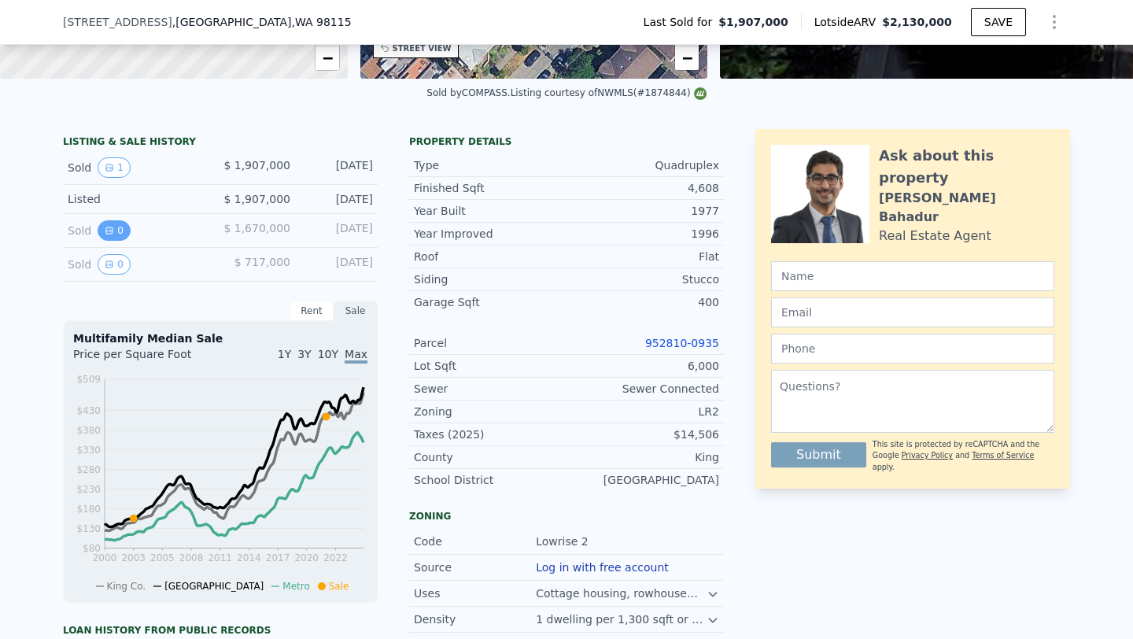
click at [117, 232] on button "0" at bounding box center [114, 230] width 33 height 20
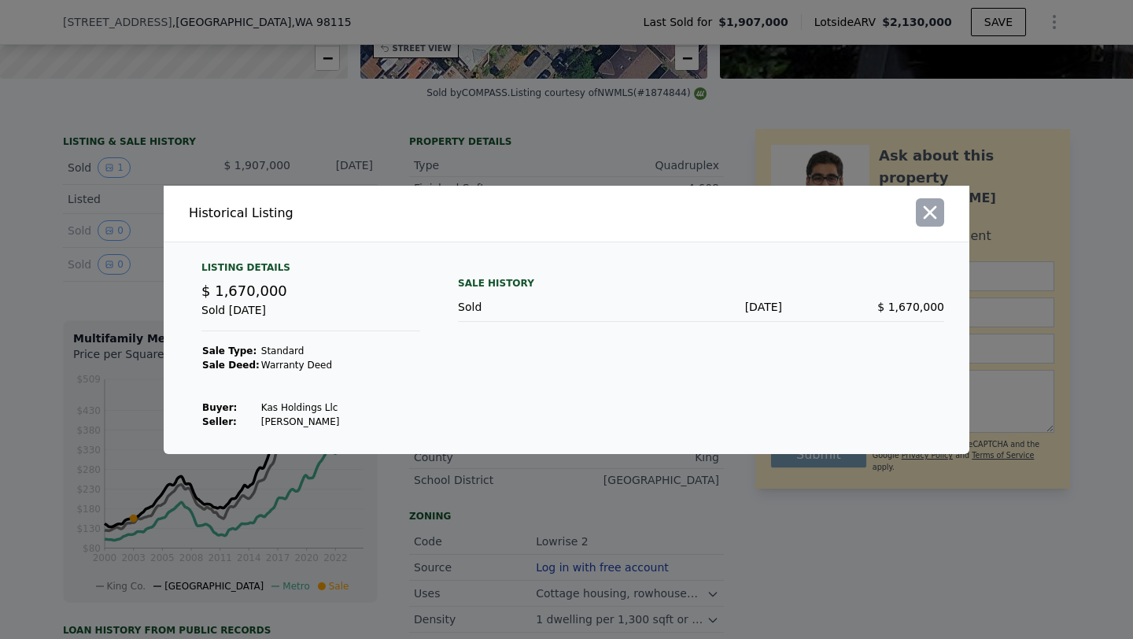
click at [929, 209] on icon "button" at bounding box center [930, 212] width 22 height 22
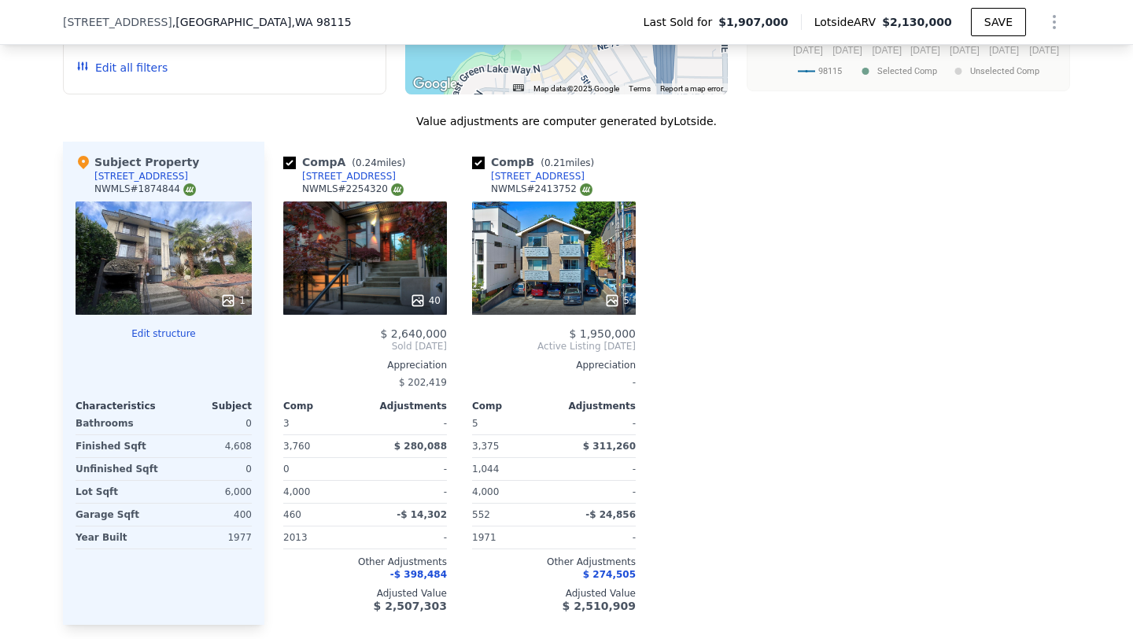
scroll to position [1625, 0]
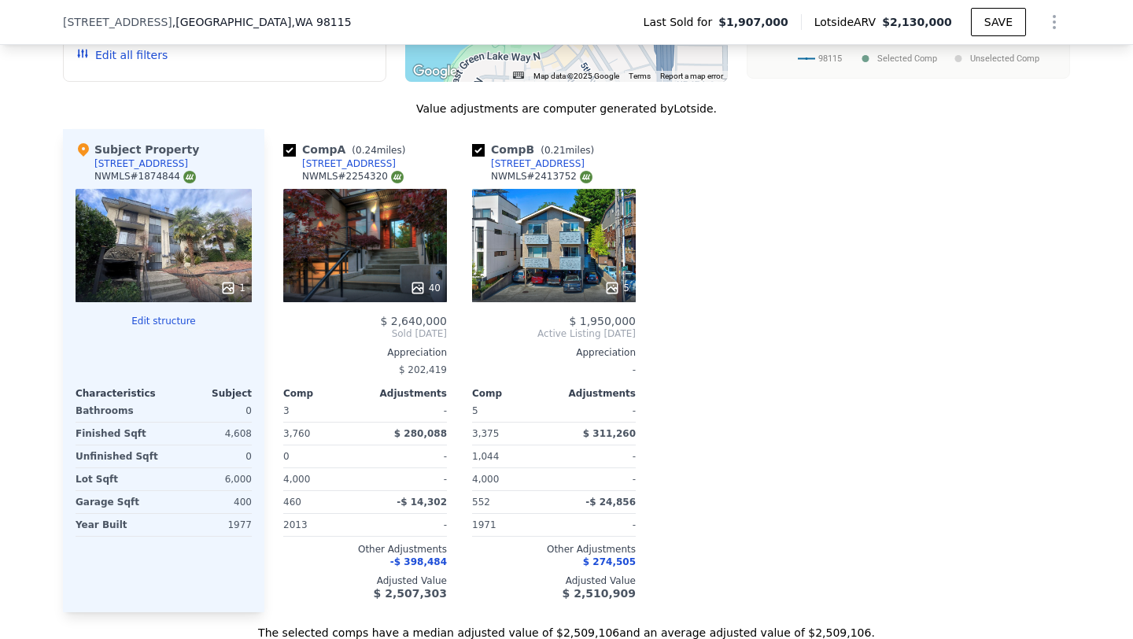
click at [131, 164] on div "[STREET_ADDRESS]" at bounding box center [141, 163] width 94 height 13
click at [179, 269] on div "1" at bounding box center [164, 245] width 176 height 113
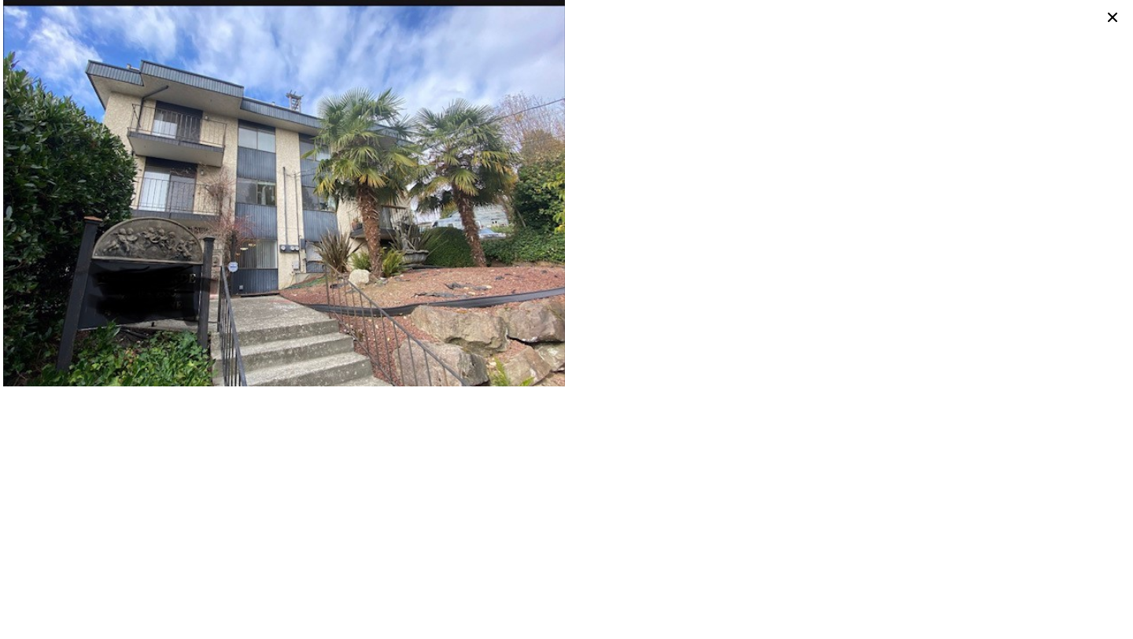
click at [1116, 18] on icon at bounding box center [1113, 17] width 22 height 22
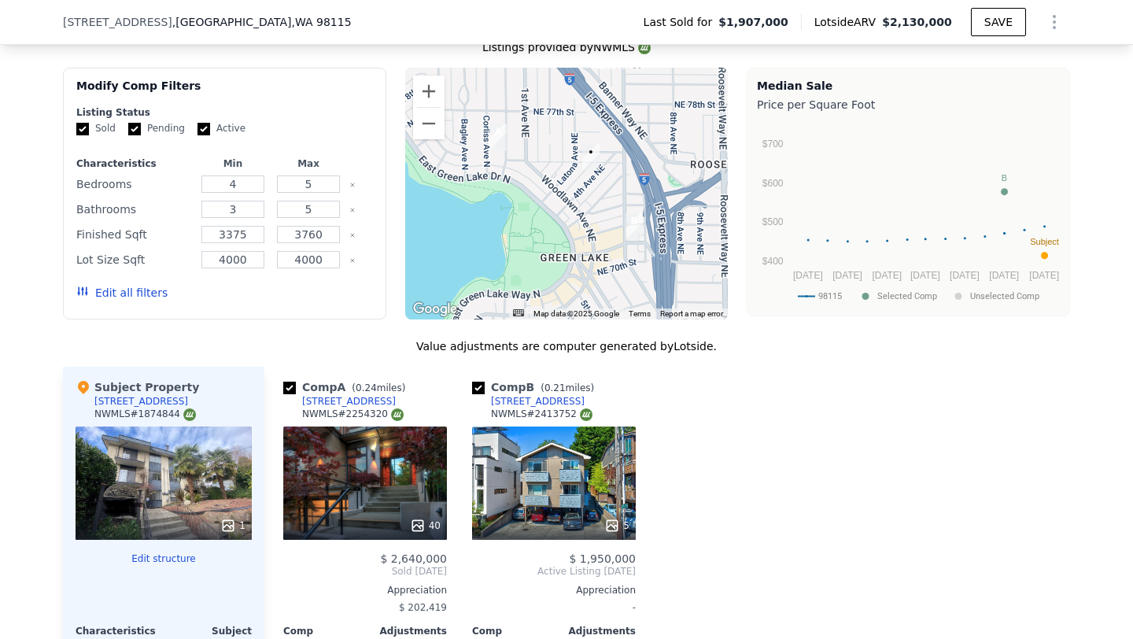
scroll to position [1386, 0]
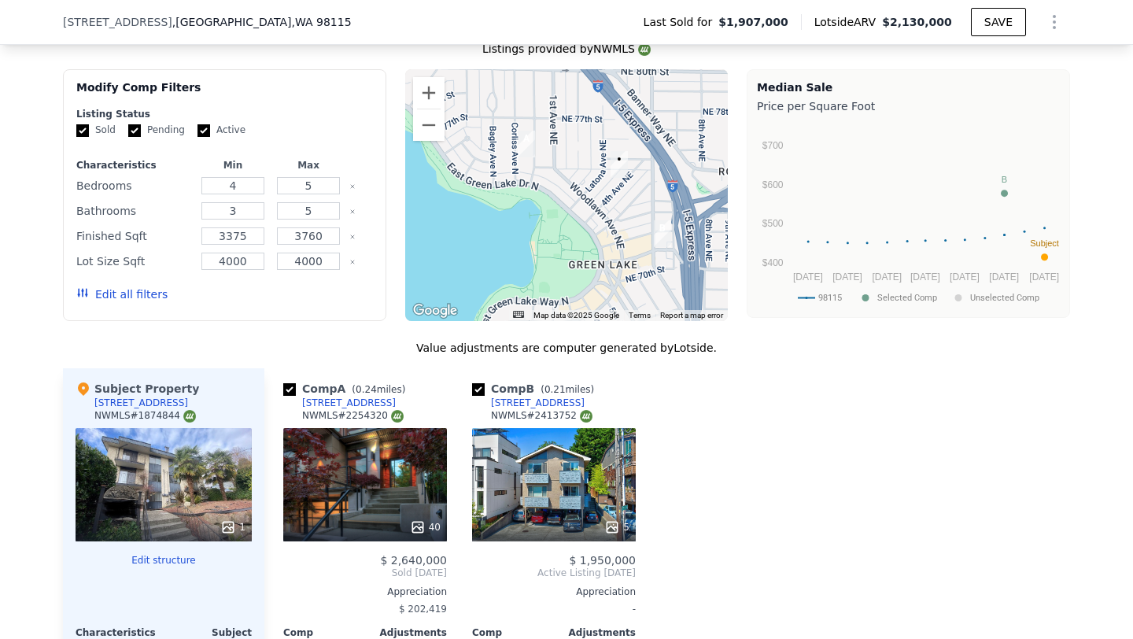
drag, startPoint x: 575, startPoint y: 249, endPoint x: 606, endPoint y: 254, distance: 32.0
click at [606, 254] on div at bounding box center [566, 195] width 323 height 252
click at [430, 132] on button "Zoom out" at bounding box center [428, 124] width 31 height 31
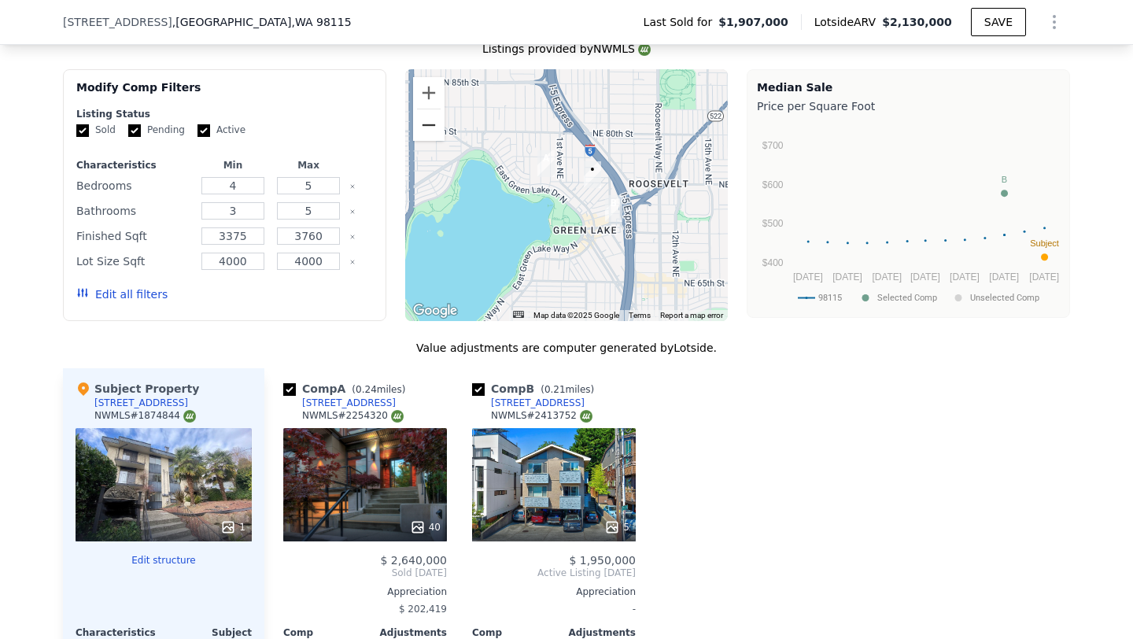
click at [430, 132] on button "Zoom out" at bounding box center [428, 124] width 31 height 31
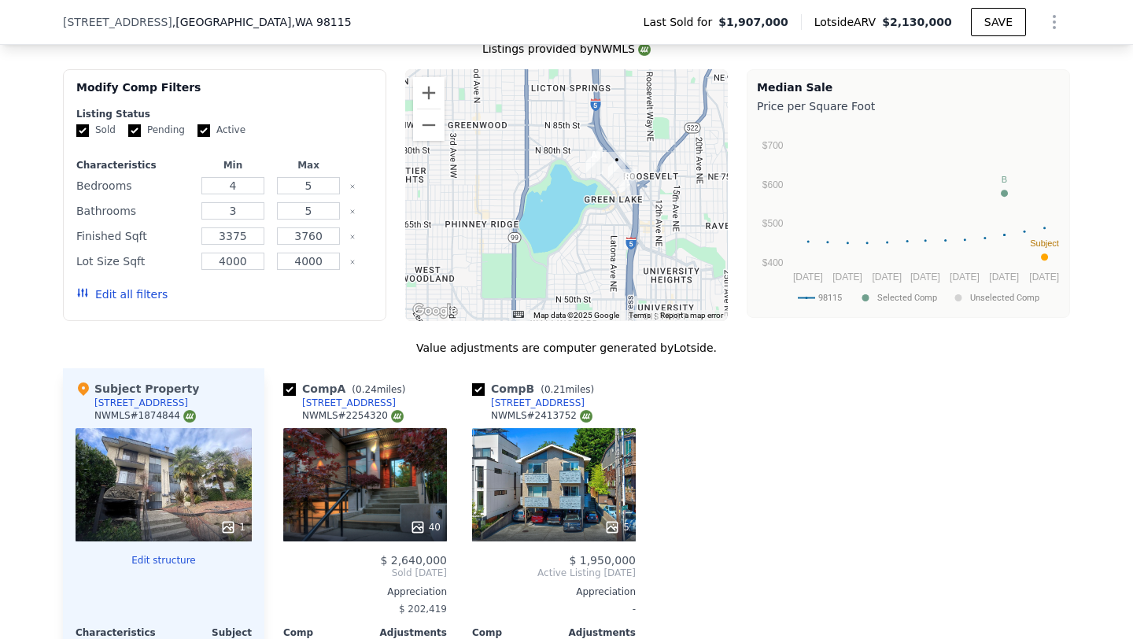
drag, startPoint x: 545, startPoint y: 197, endPoint x: 585, endPoint y: 183, distance: 41.6
click at [585, 183] on div at bounding box center [566, 195] width 323 height 252
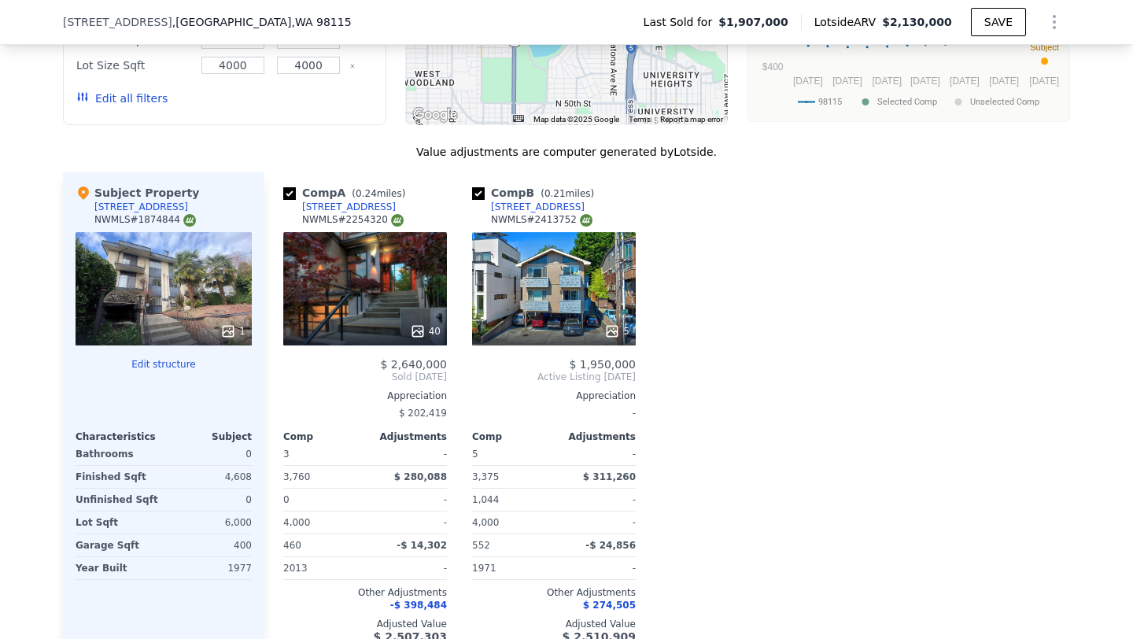
scroll to position [1583, 0]
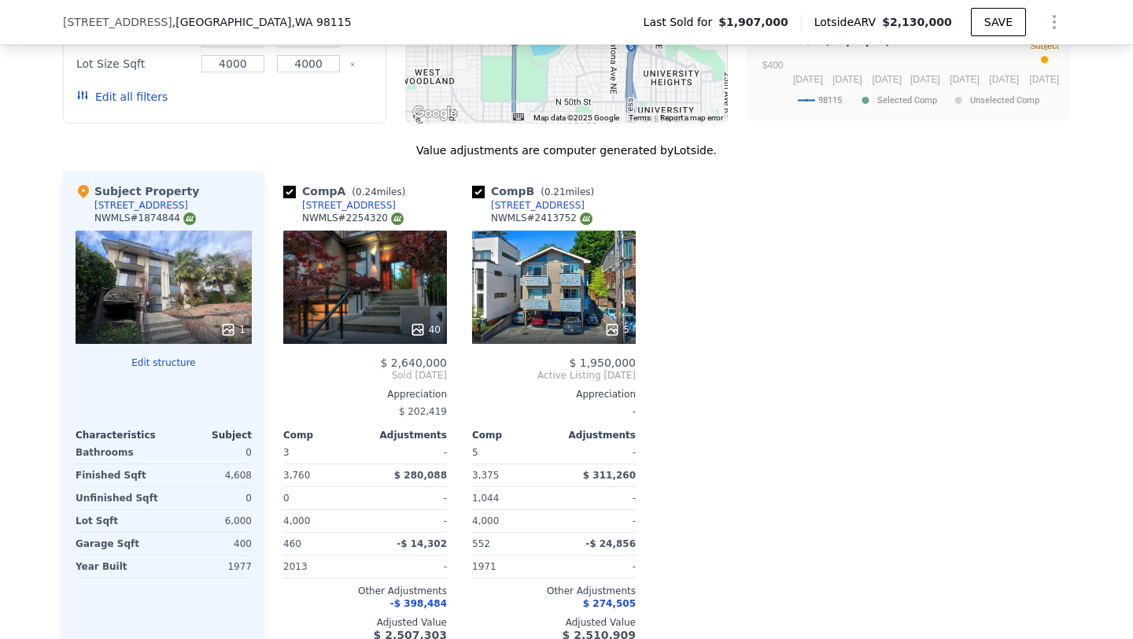
click at [548, 311] on div "5" at bounding box center [554, 287] width 164 height 113
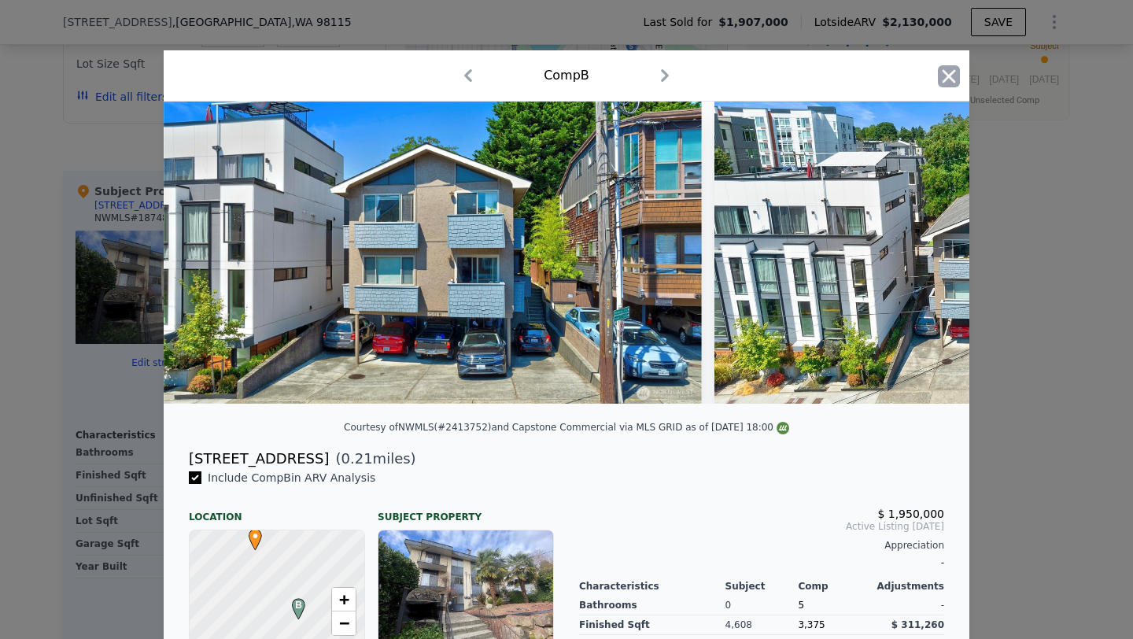
click at [951, 73] on icon "button" at bounding box center [949, 75] width 13 height 13
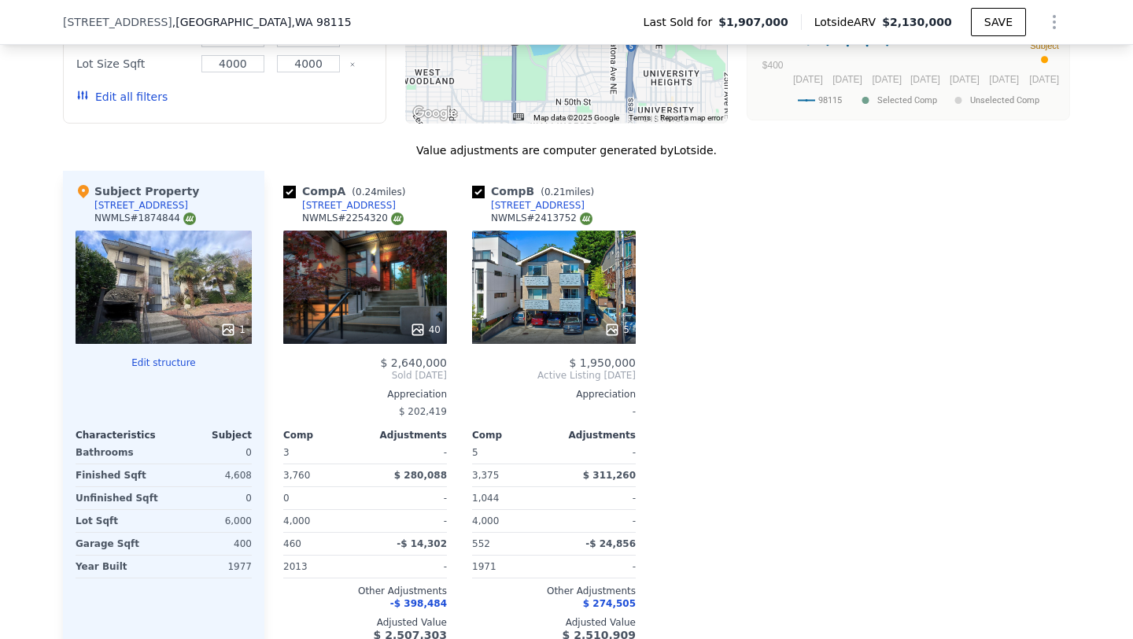
type input "$ 2,171,000"
type input "-$ 99,553"
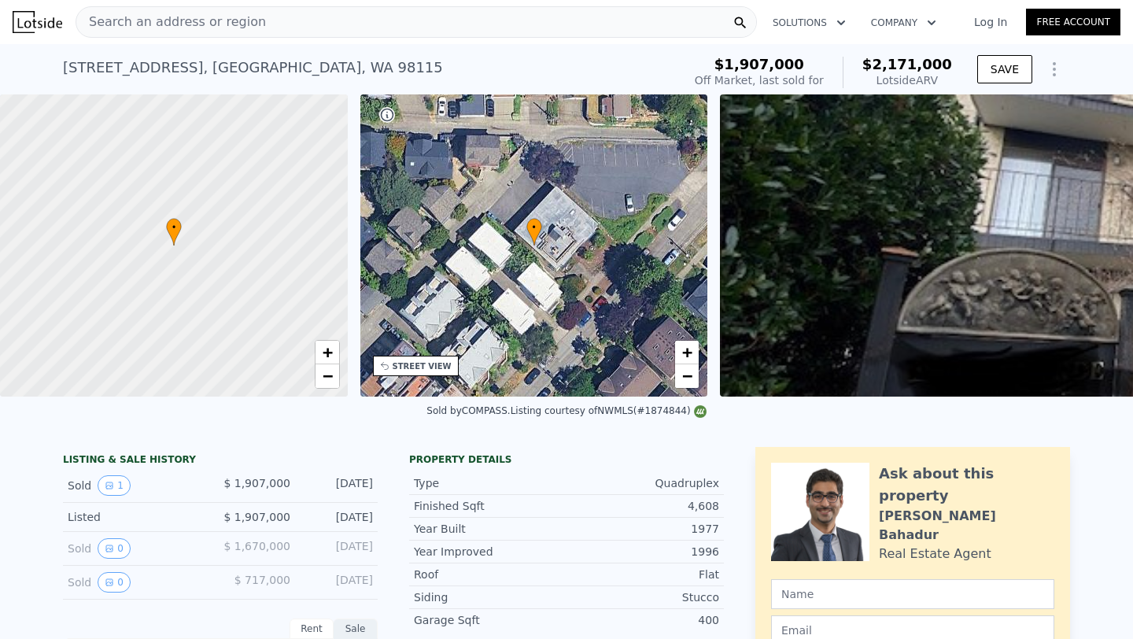
click at [280, 7] on div "Search an address or region" at bounding box center [417, 21] width 682 height 31
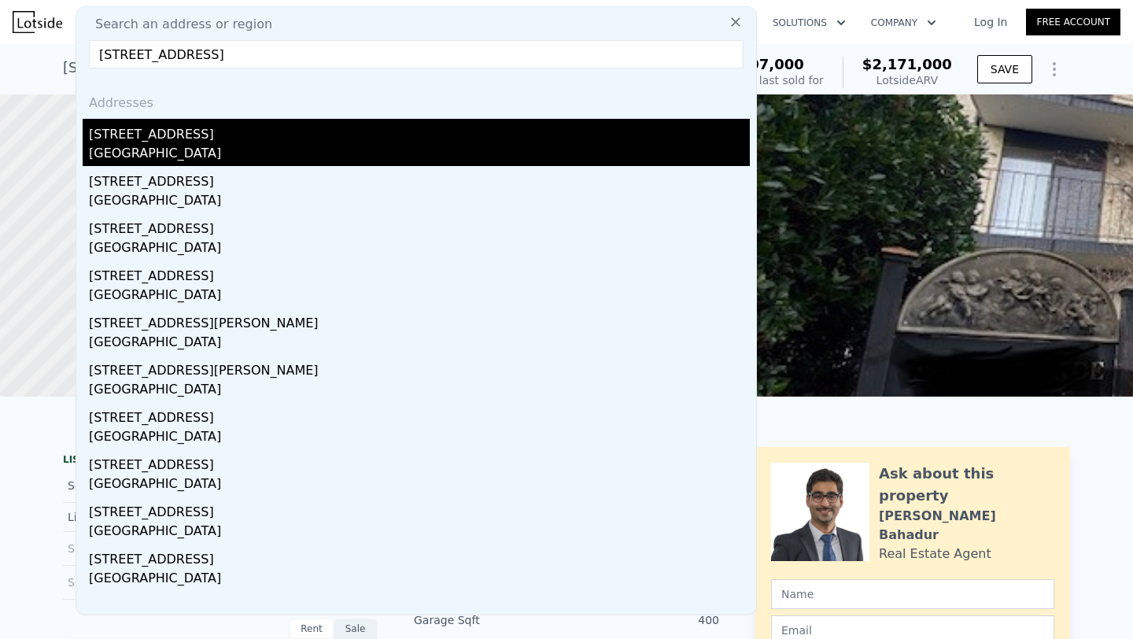
type input "[STREET_ADDRESS]"
click at [240, 147] on div "[GEOGRAPHIC_DATA]" at bounding box center [419, 155] width 661 height 22
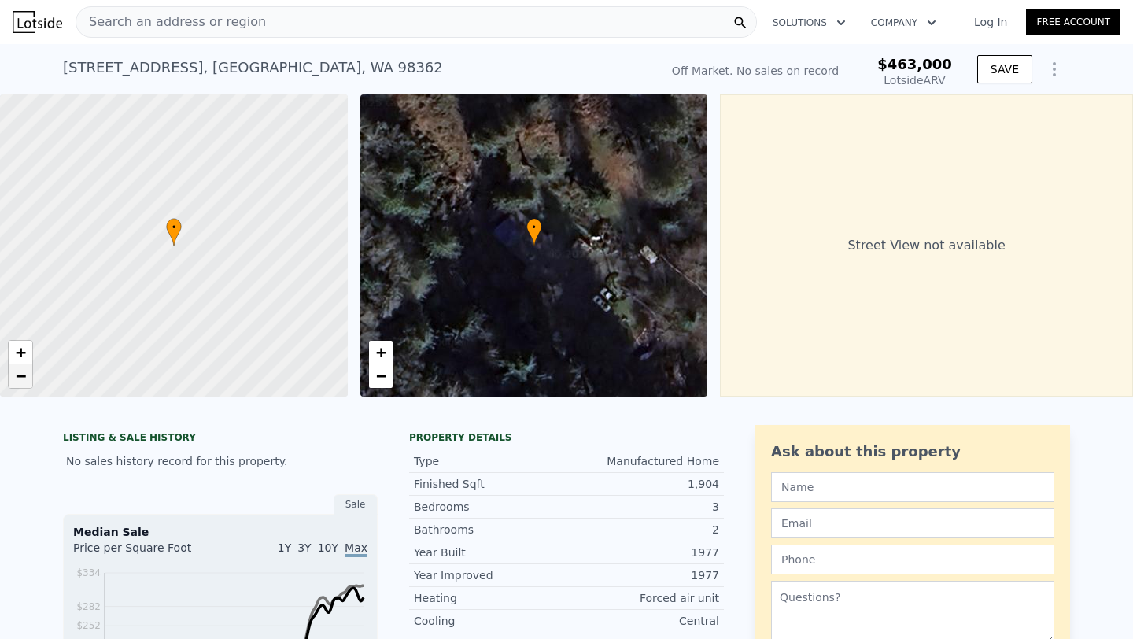
click at [18, 382] on span "−" at bounding box center [21, 376] width 10 height 20
click at [283, 23] on div "Search an address or region" at bounding box center [417, 21] width 682 height 31
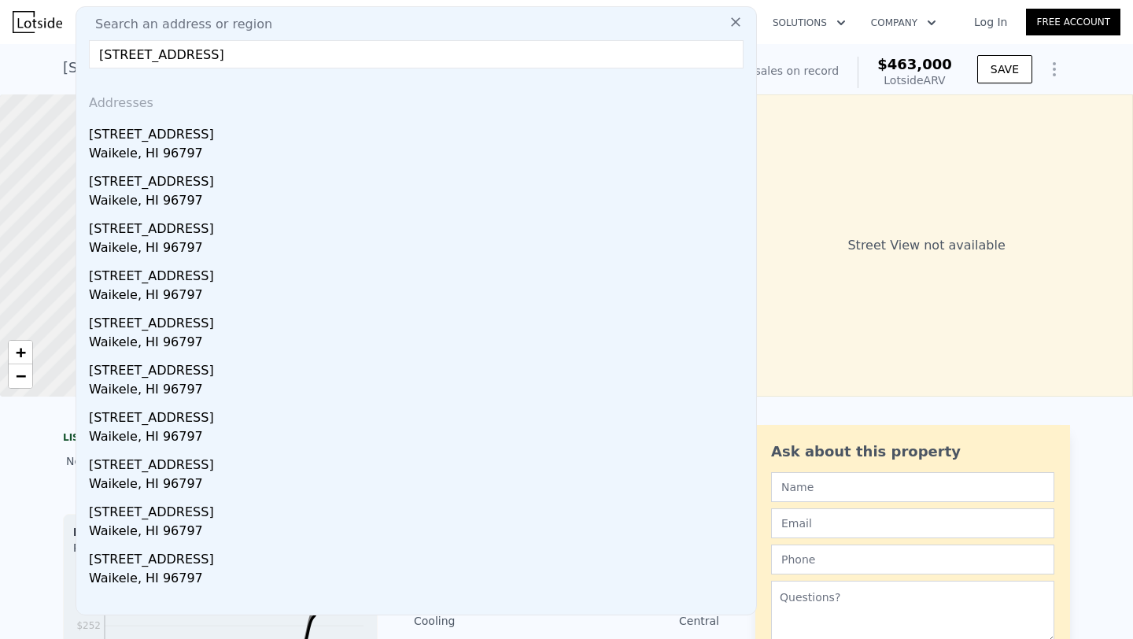
type input "[STREET_ADDRESS]"
click at [283, 23] on div "Search an address or region" at bounding box center [416, 24] width 667 height 19
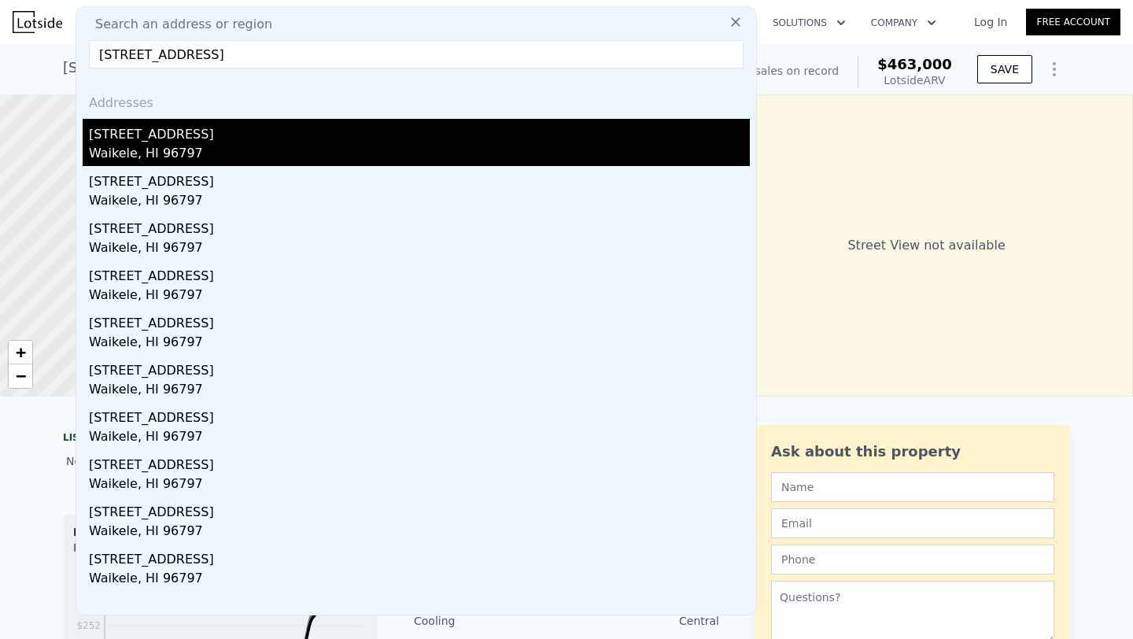
click at [245, 129] on div "[STREET_ADDRESS]" at bounding box center [419, 131] width 661 height 25
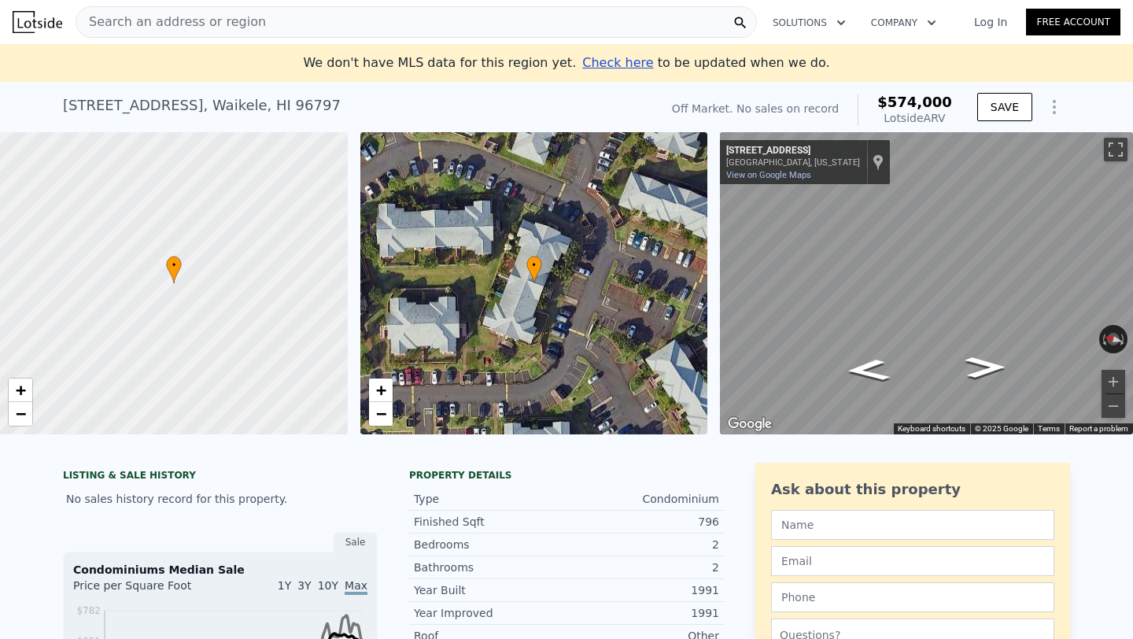
click at [243, 25] on span "Search an address or region" at bounding box center [171, 22] width 190 height 19
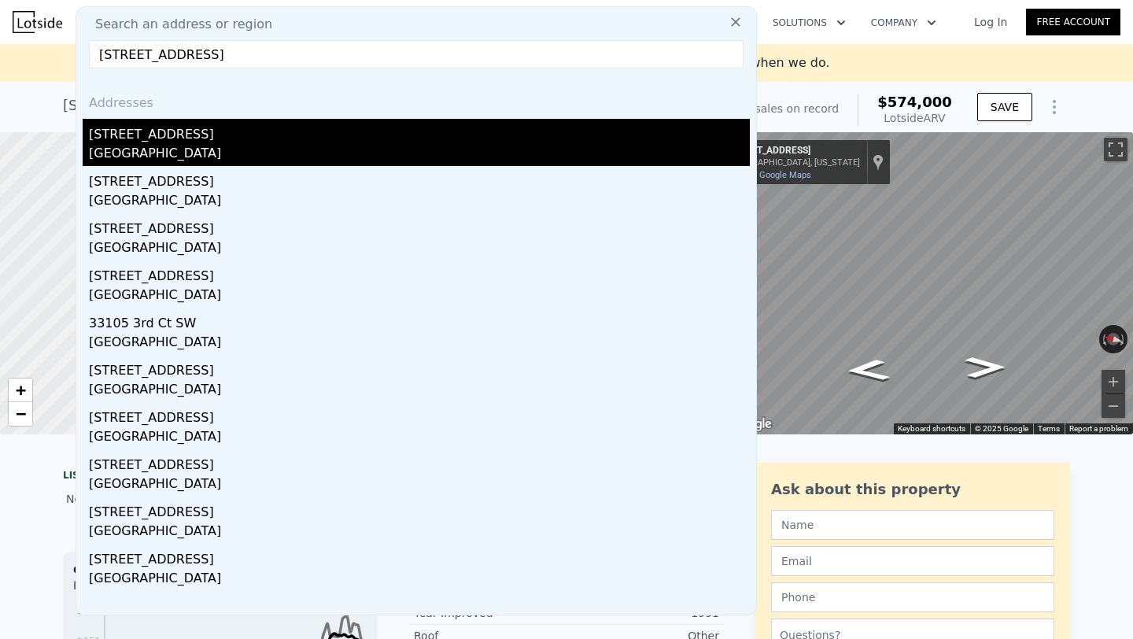
type input "[STREET_ADDRESS]"
click at [228, 141] on div "[STREET_ADDRESS]" at bounding box center [419, 131] width 661 height 25
